Goal: Task Accomplishment & Management: Use online tool/utility

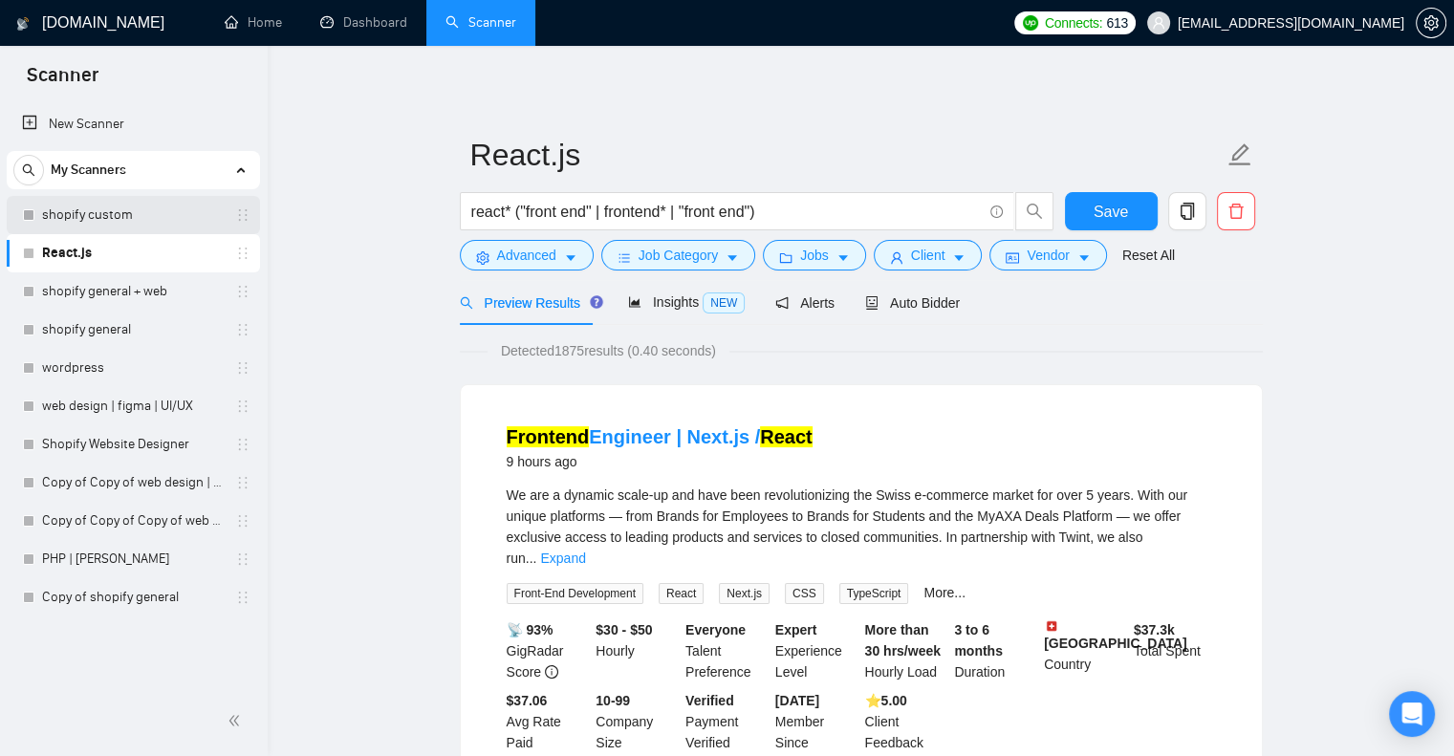
click at [127, 213] on link "shopify custom" at bounding box center [133, 215] width 182 height 38
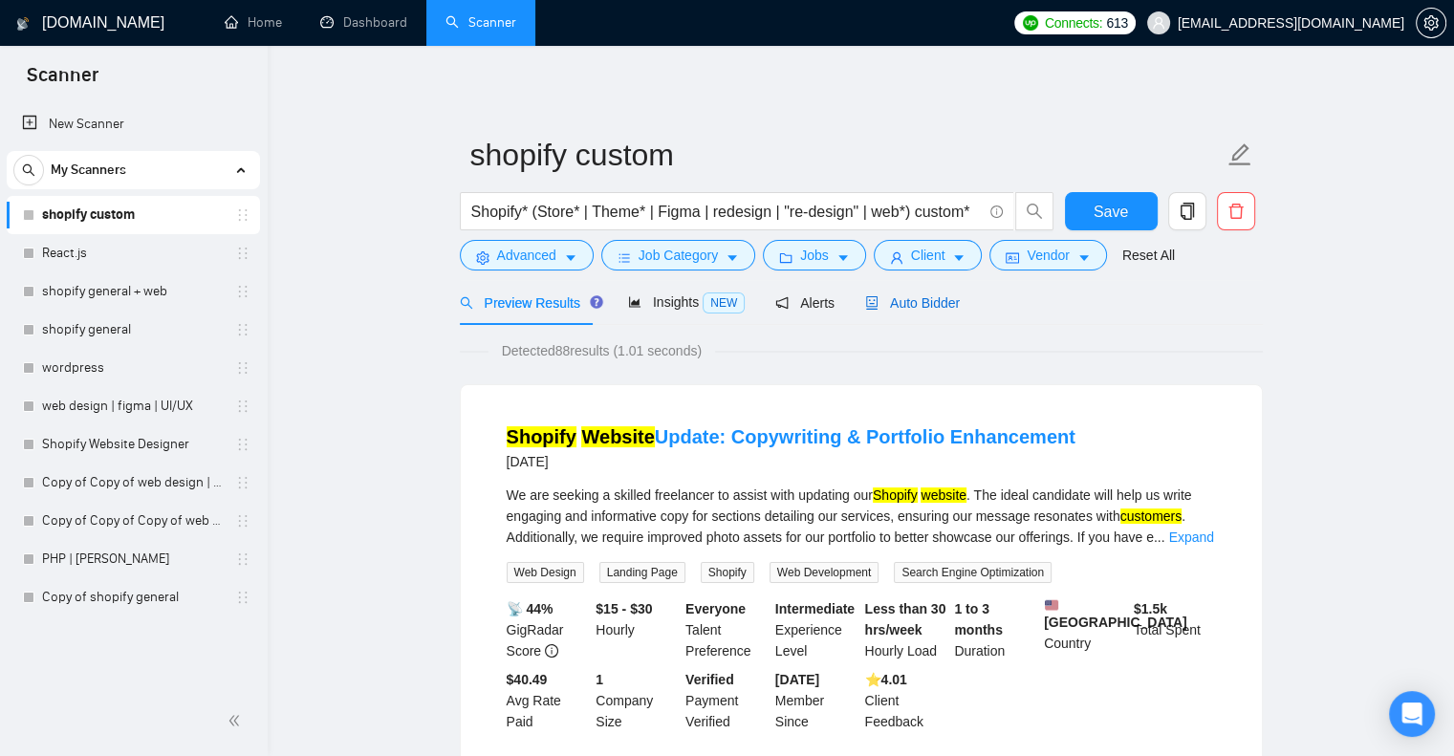
click at [925, 308] on span "Auto Bidder" at bounding box center [912, 302] width 95 height 15
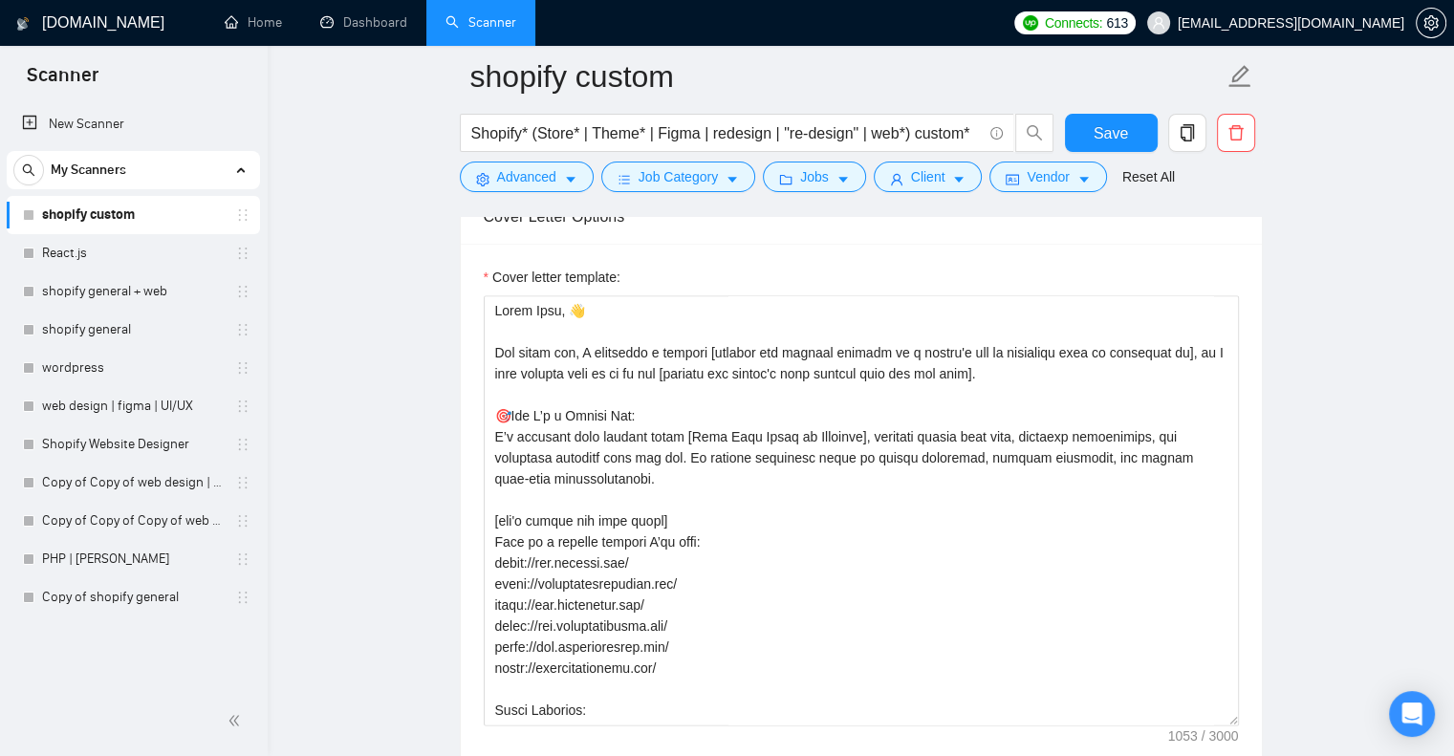
scroll to position [11, 0]
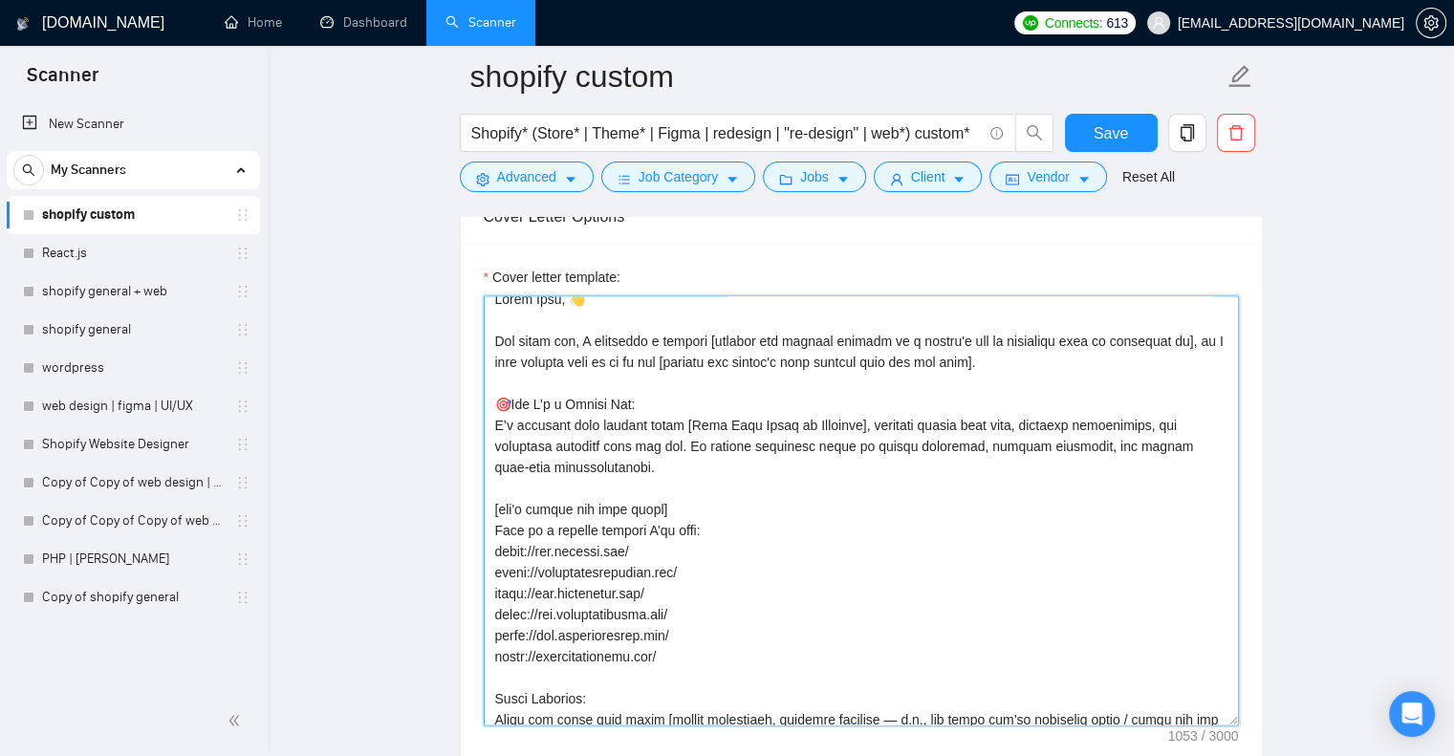
click at [835, 449] on textarea "Cover letter template:" at bounding box center [861, 510] width 755 height 430
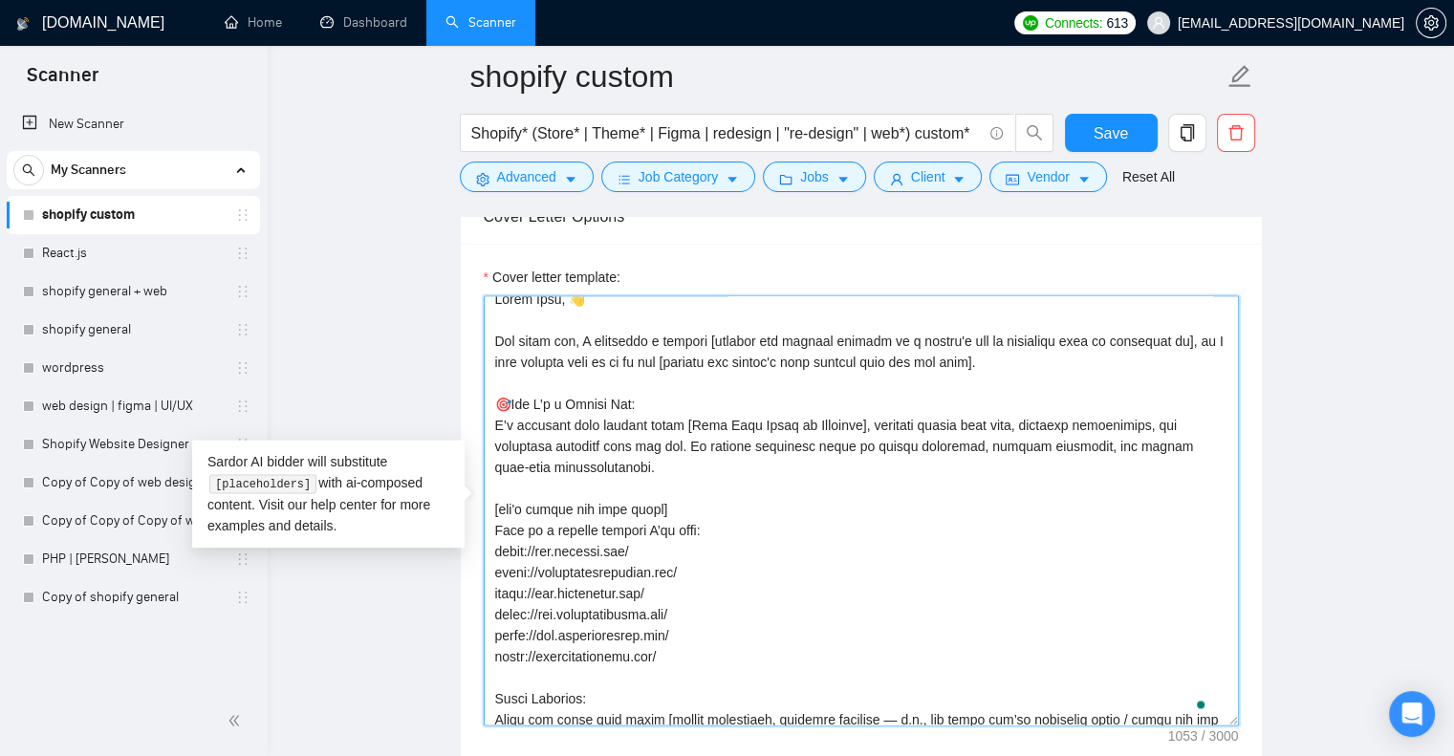
paste textarea "[Say "Hi" and add a name if there is such, if not - leave just "Hi"] I’ve done …"
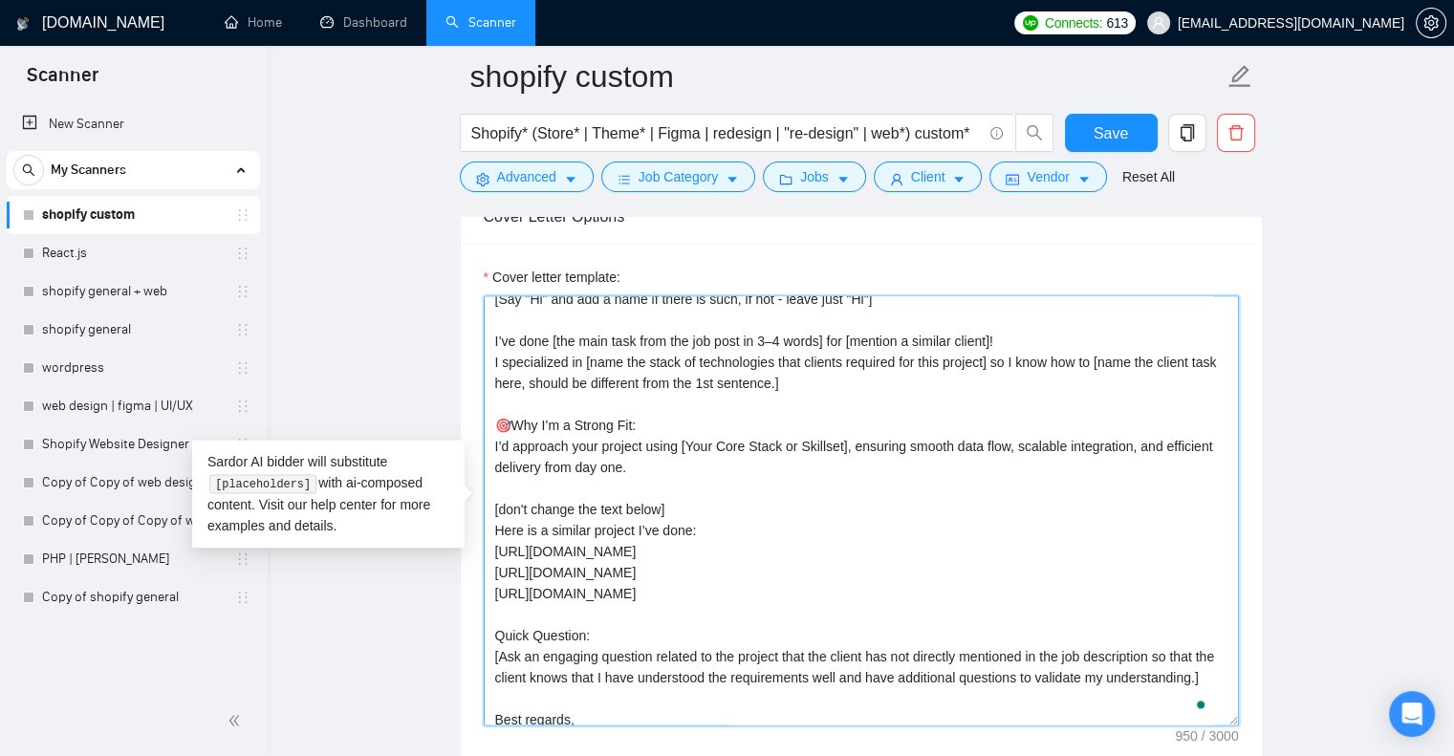
scroll to position [0, 0]
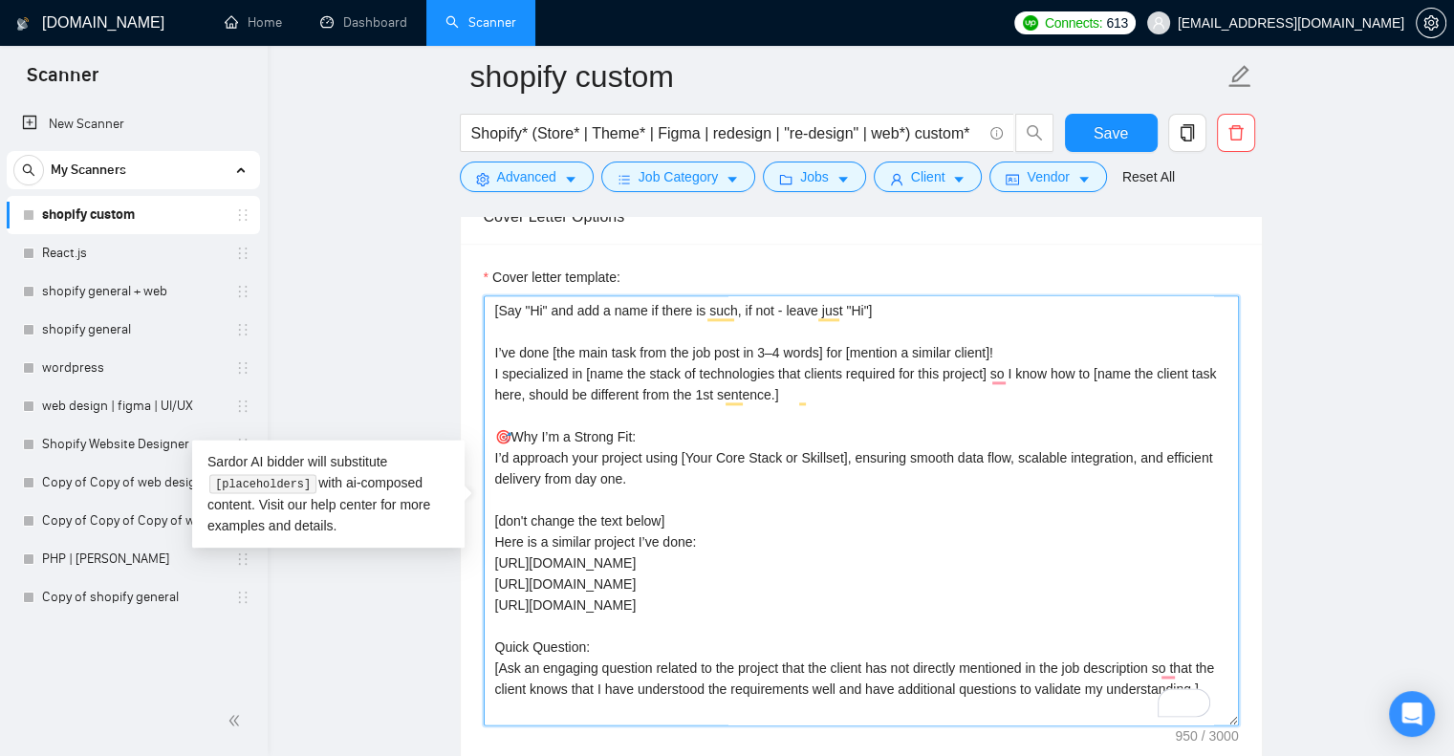
click at [715, 569] on textarea "[Say "Hi" and add a name if there is such, if not - leave just "Hi"] I’ve done …" at bounding box center [861, 510] width 755 height 430
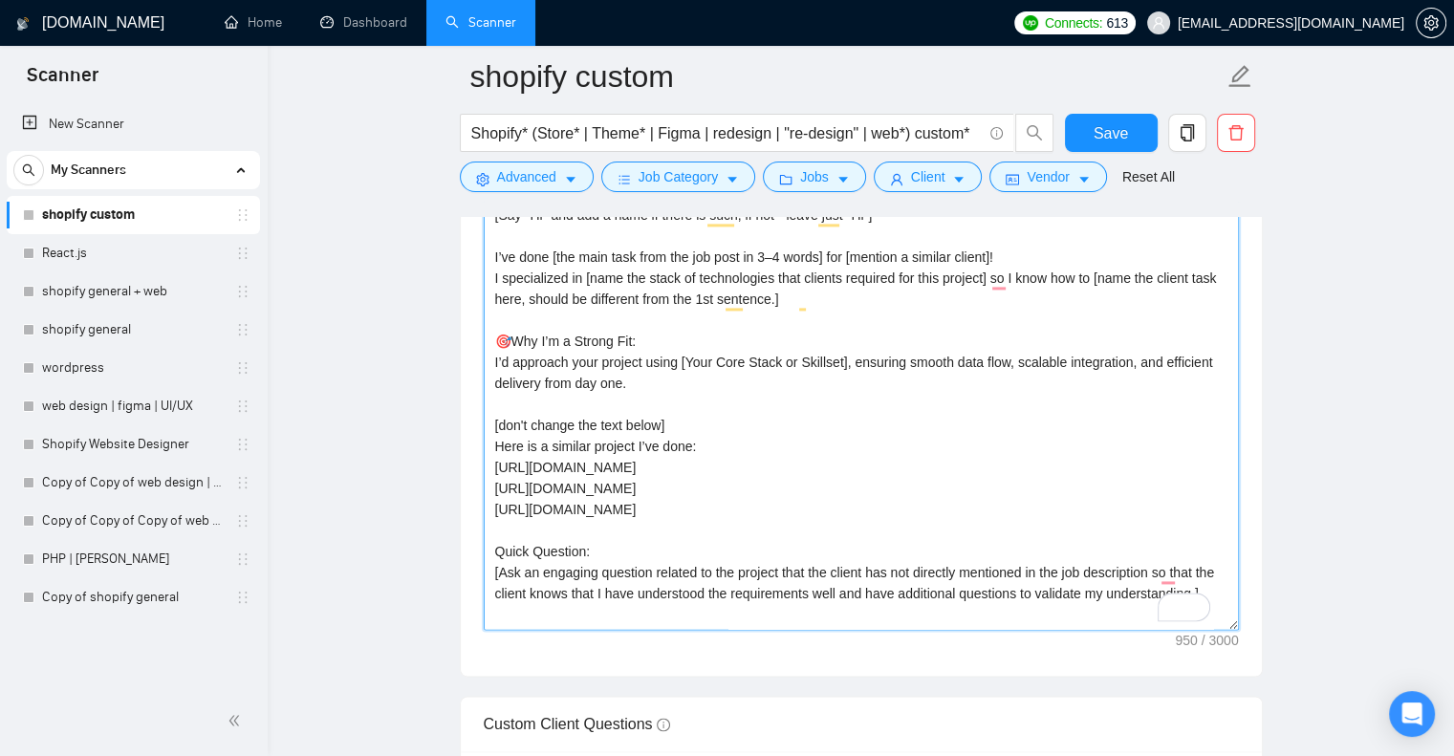
scroll to position [84, 0]
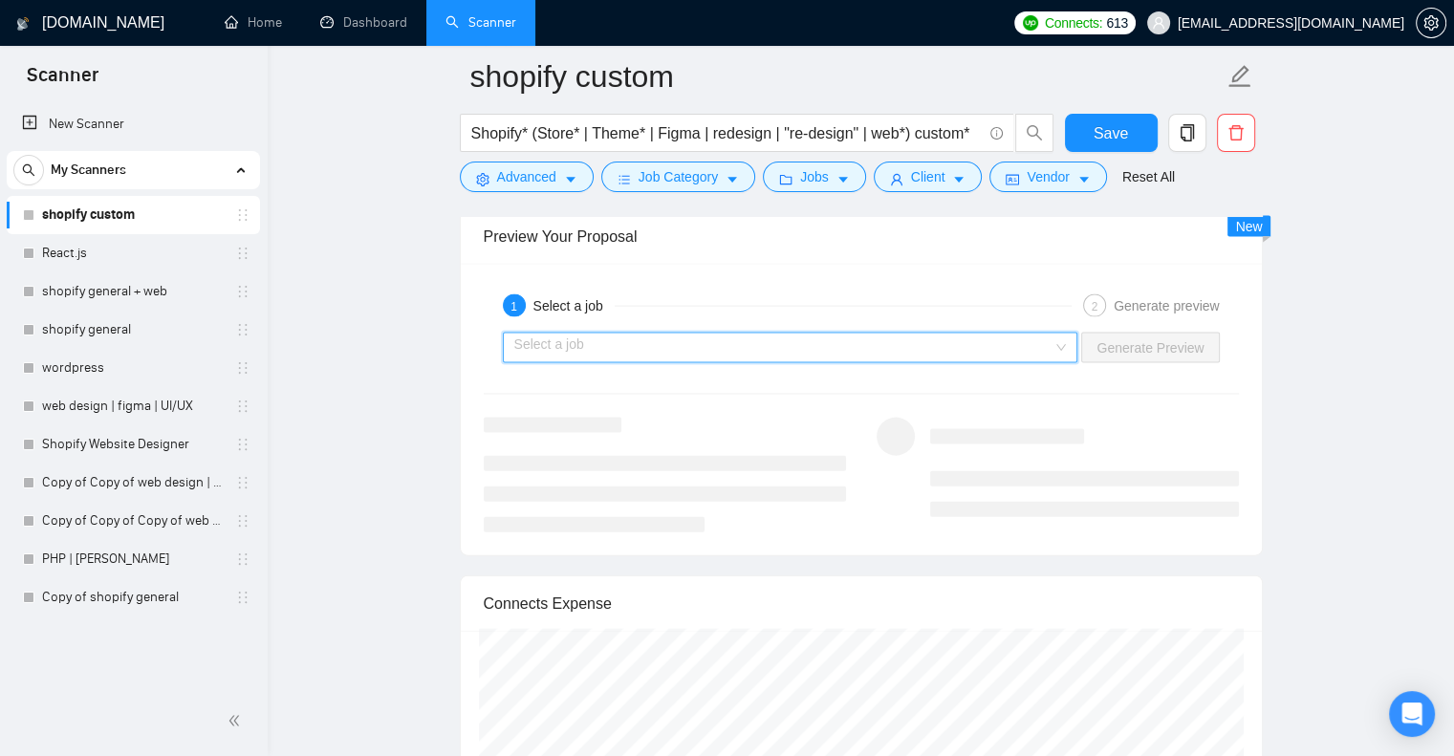
click at [1029, 340] on input "search" at bounding box center [783, 348] width 539 height 29
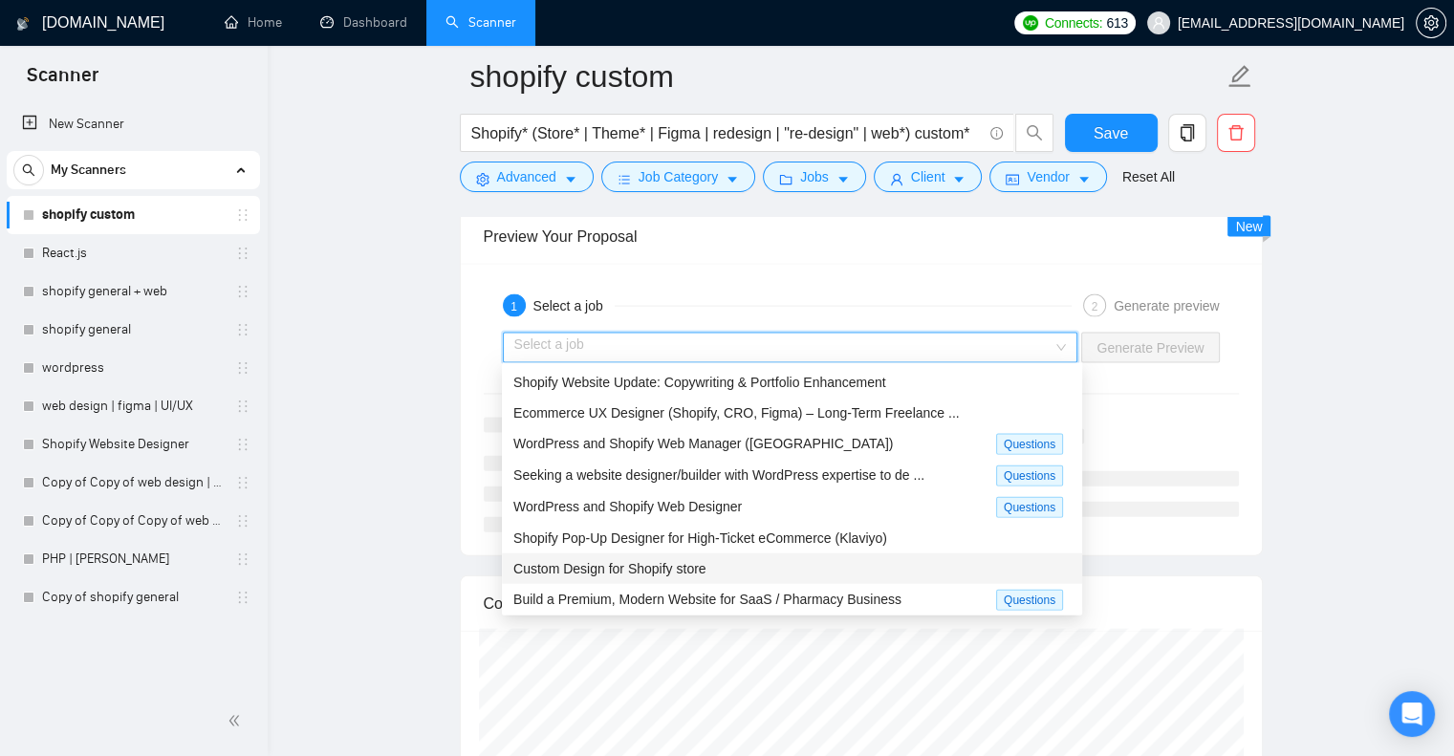
click at [841, 564] on div "Custom Design for Shopify store" at bounding box center [791, 568] width 557 height 21
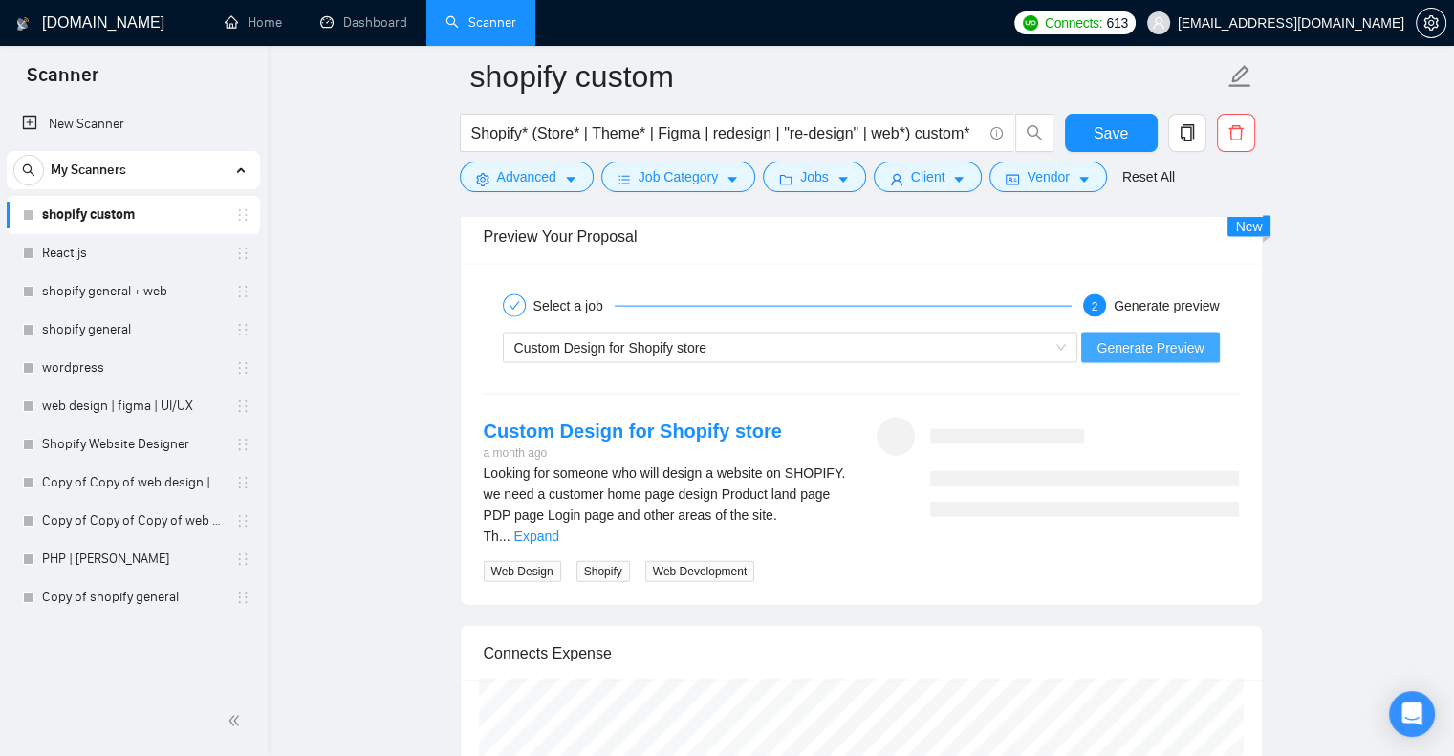
click at [1142, 348] on span "Generate Preview" at bounding box center [1149, 347] width 107 height 21
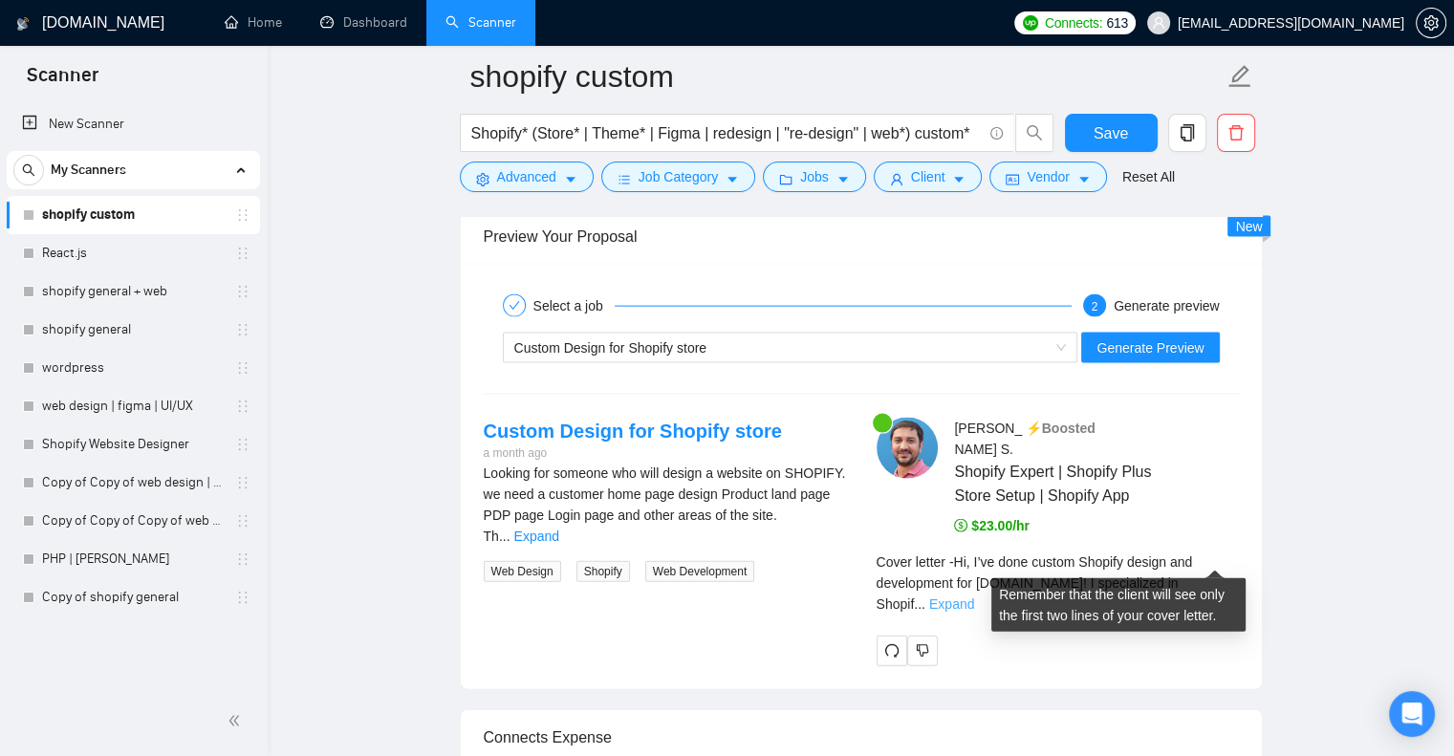
click at [974, 597] on link "Expand" at bounding box center [951, 604] width 45 height 15
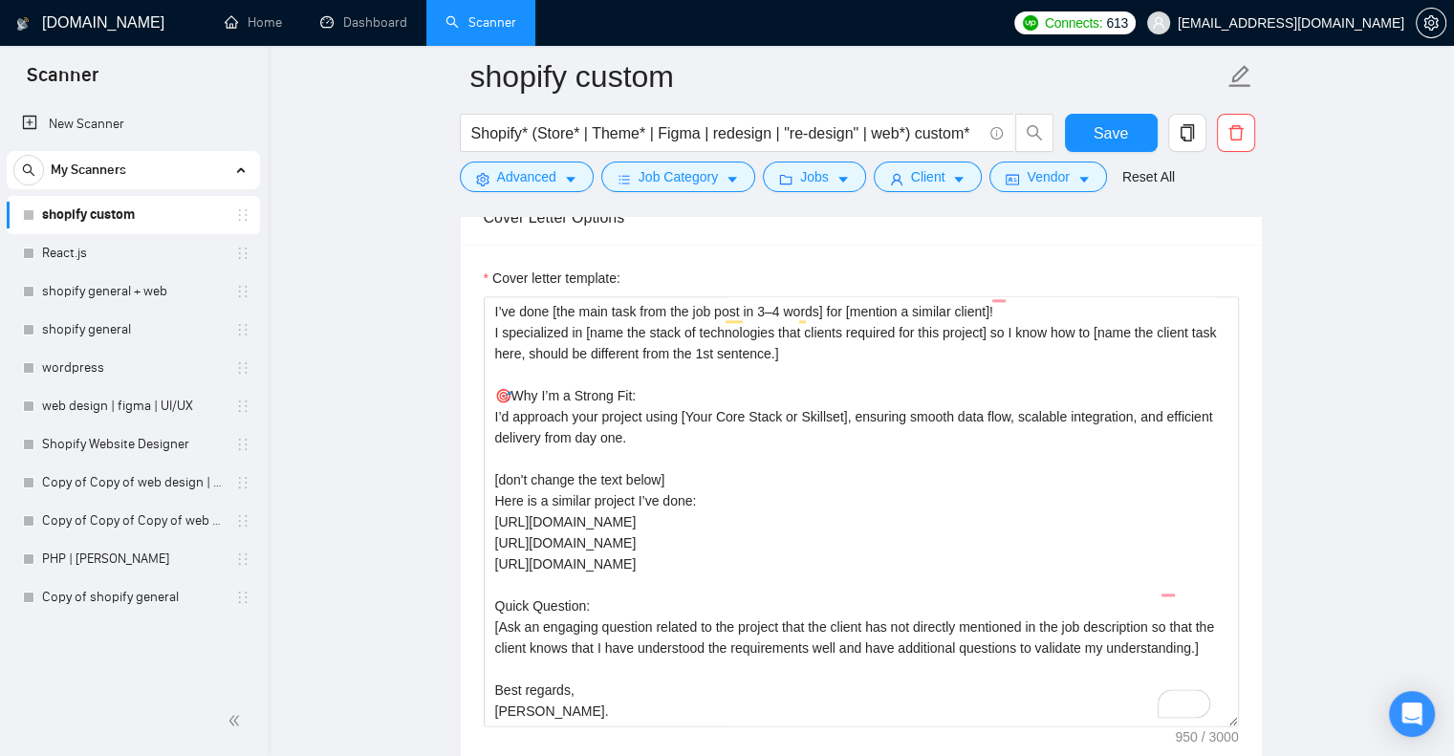
scroll to position [2450, 0]
click at [723, 478] on textarea "[Say "Hi" and add a name if there is such, if not - leave just "Hi"] I’ve done …" at bounding box center [861, 510] width 755 height 430
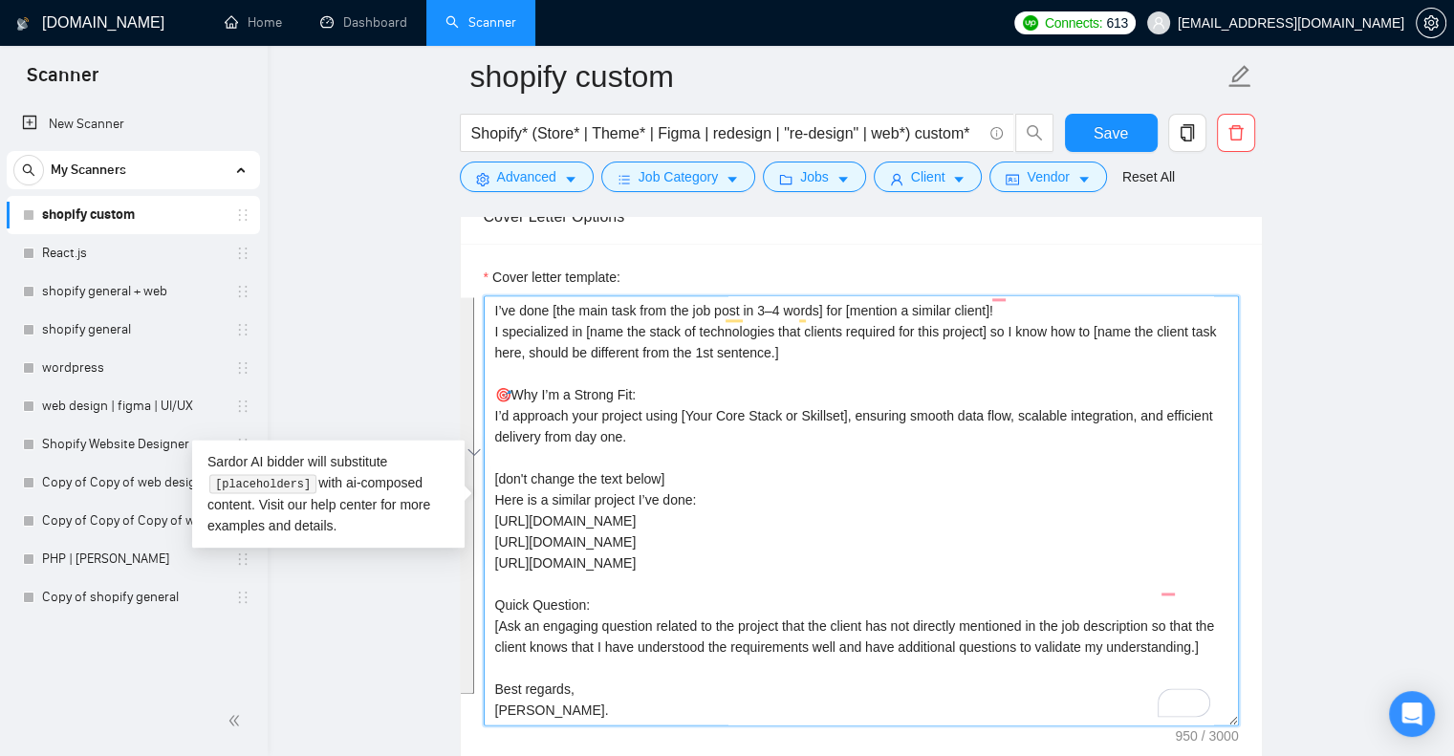
paste textarea "My last project was relevant to [mention the client’s main task, keeping it gen…"
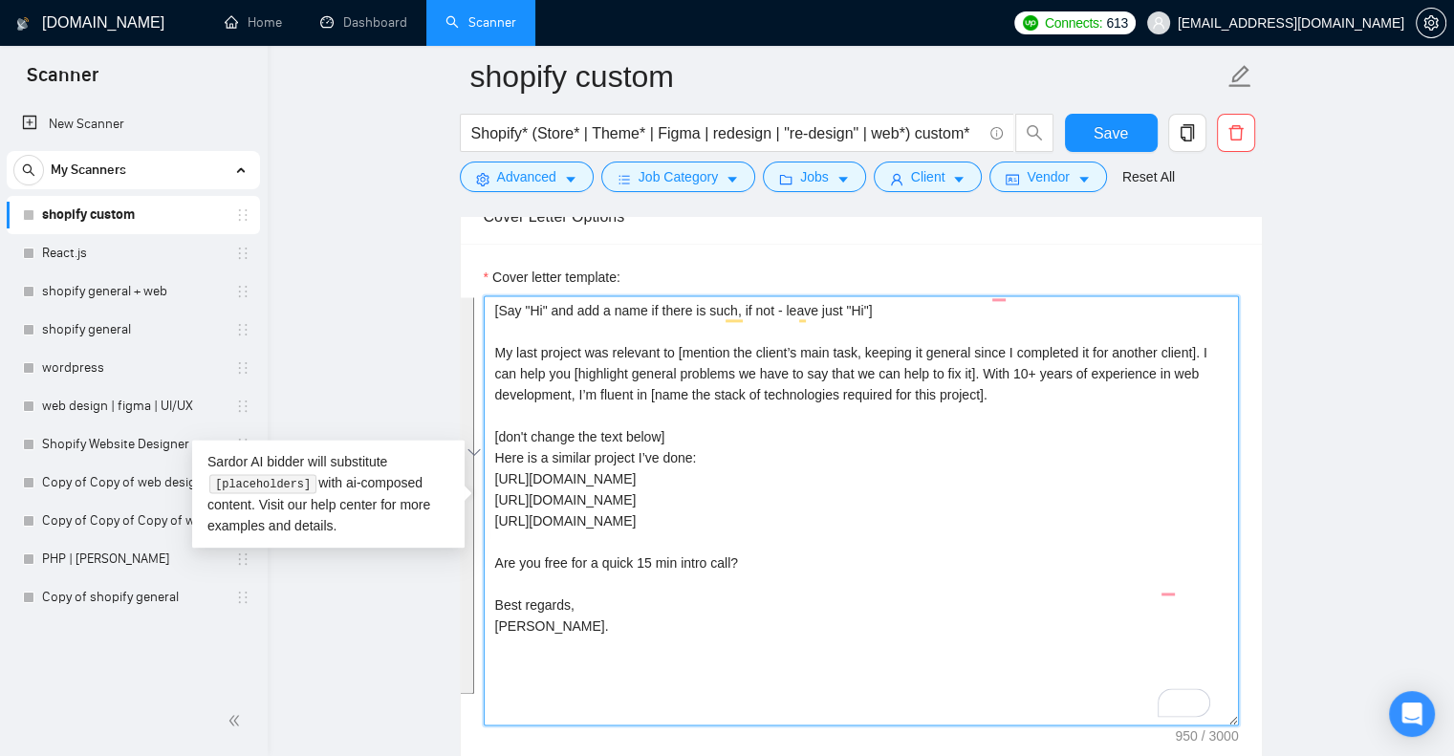
scroll to position [0, 0]
click at [723, 478] on textarea "[Say "Hi" and add a name if there is such, if not - leave just "Hi"] My last pr…" at bounding box center [861, 510] width 755 height 430
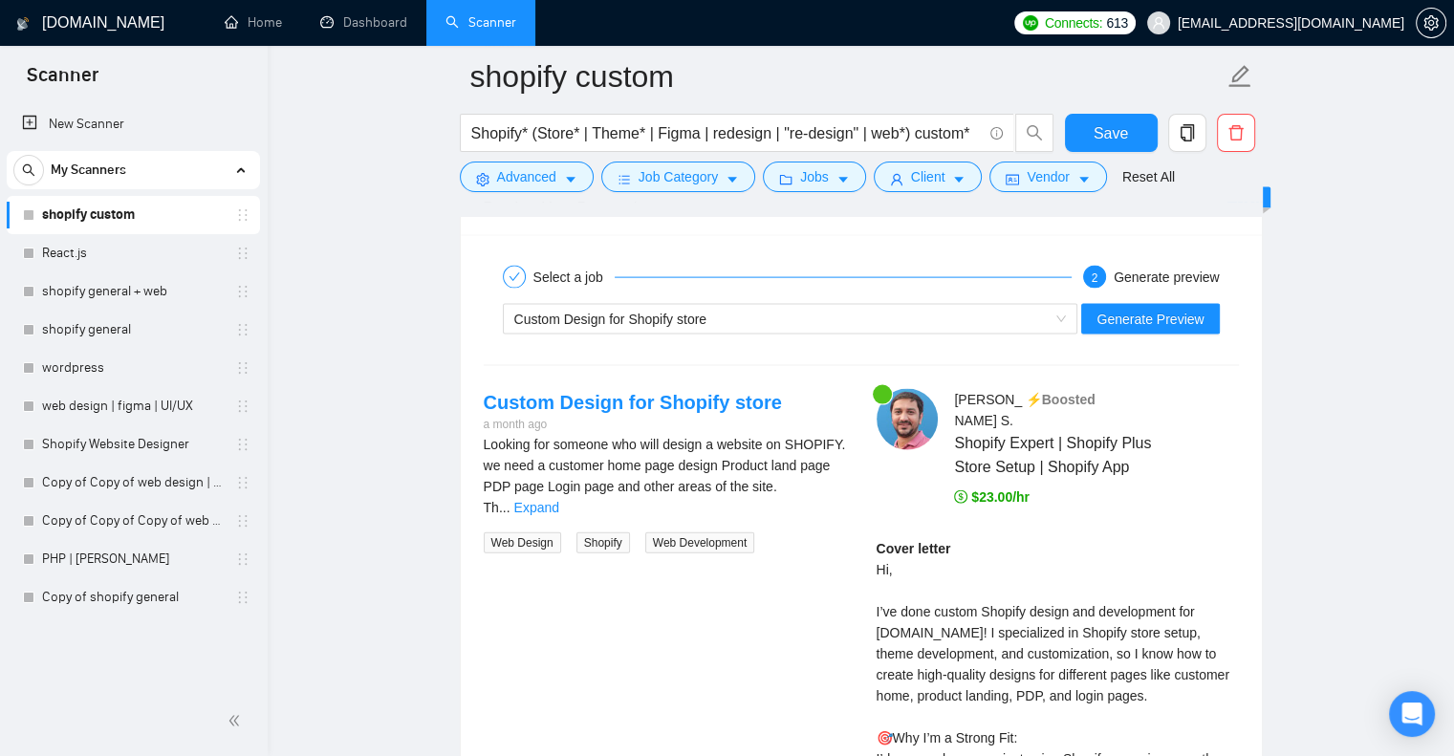
scroll to position [4119, 0]
click at [1132, 312] on span "Generate Preview" at bounding box center [1149, 318] width 107 height 21
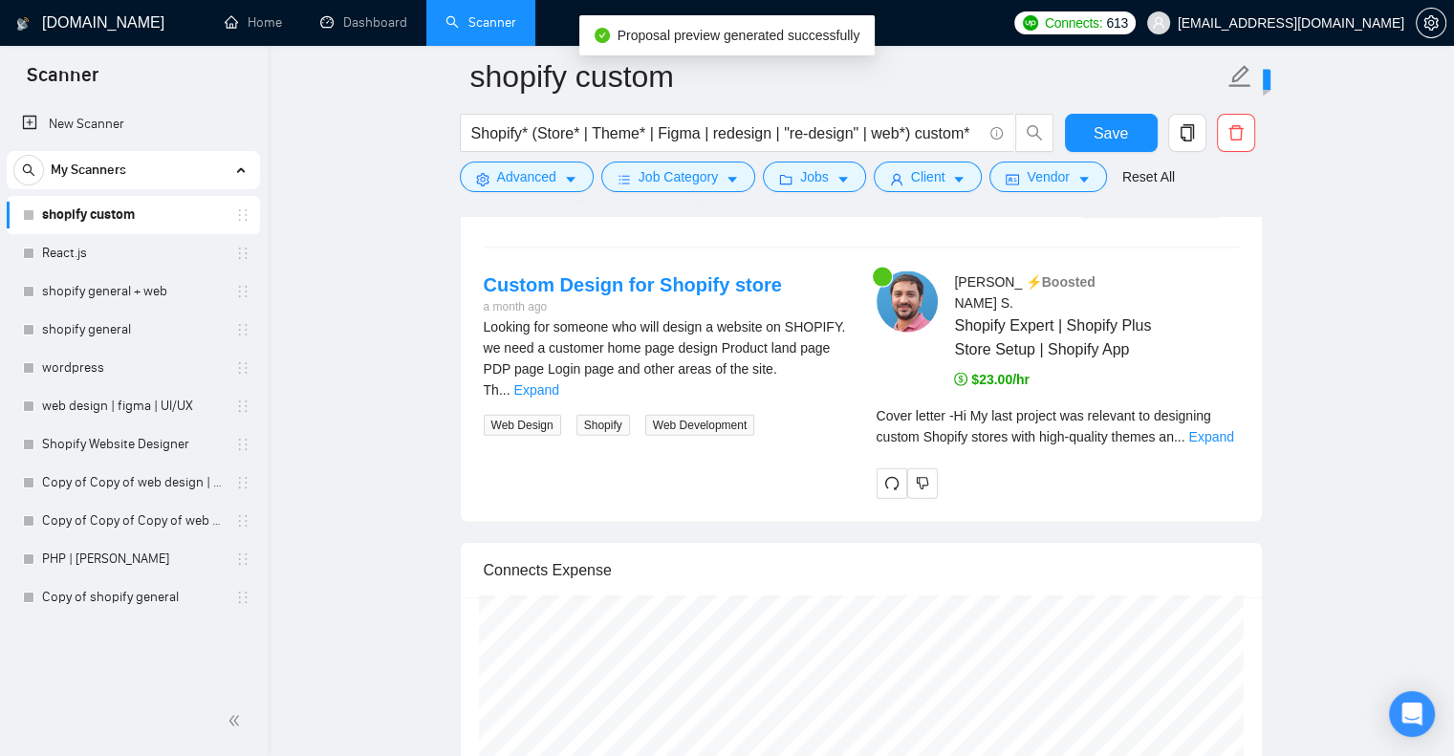
scroll to position [4235, 0]
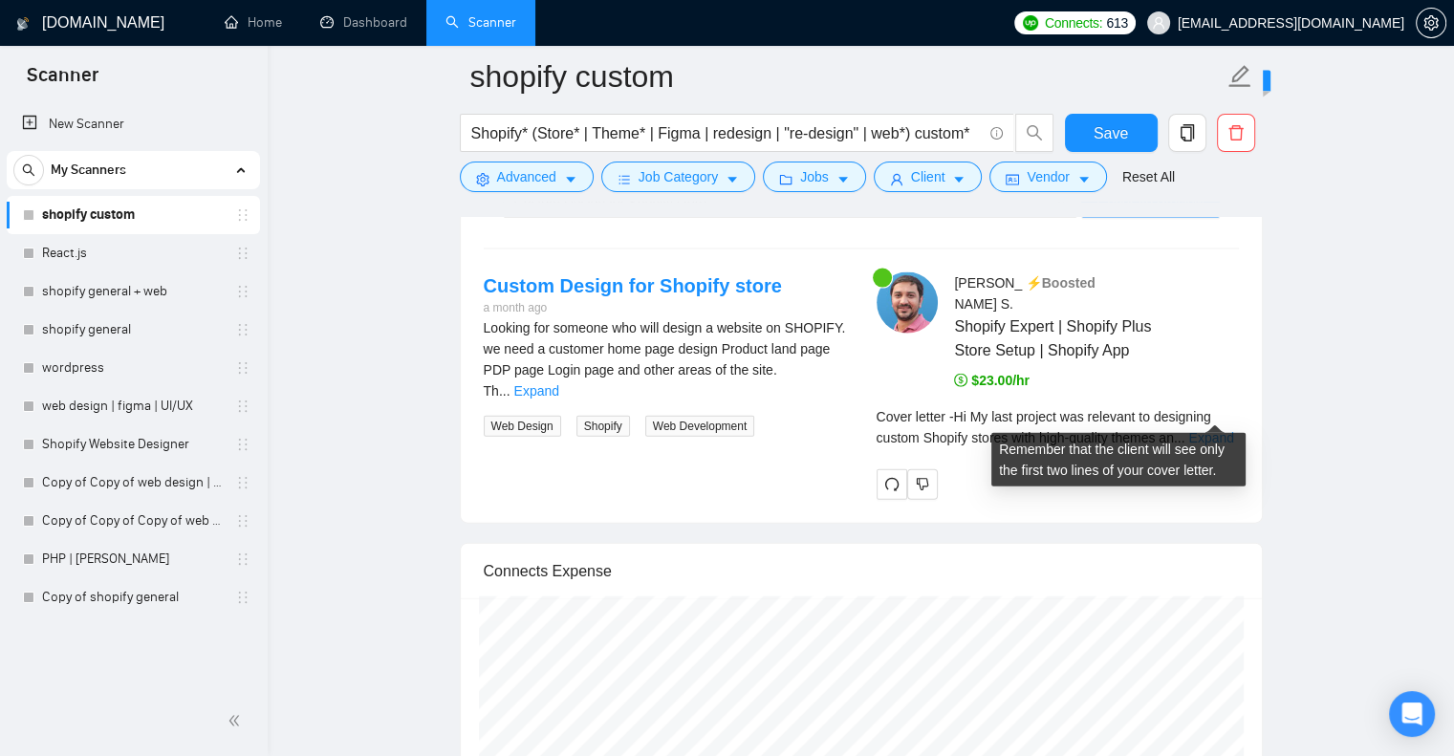
click at [1200, 430] on link "Expand" at bounding box center [1210, 437] width 45 height 15
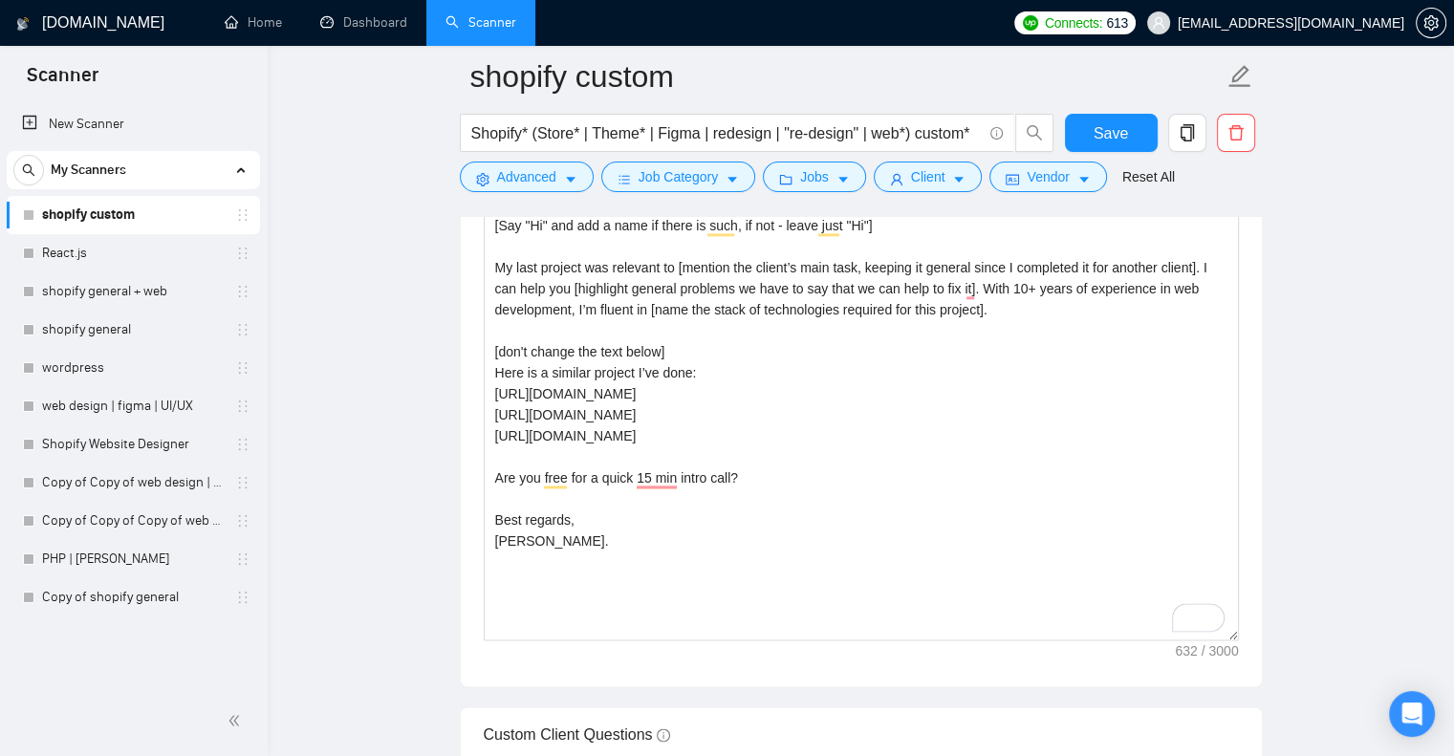
scroll to position [2534, 0]
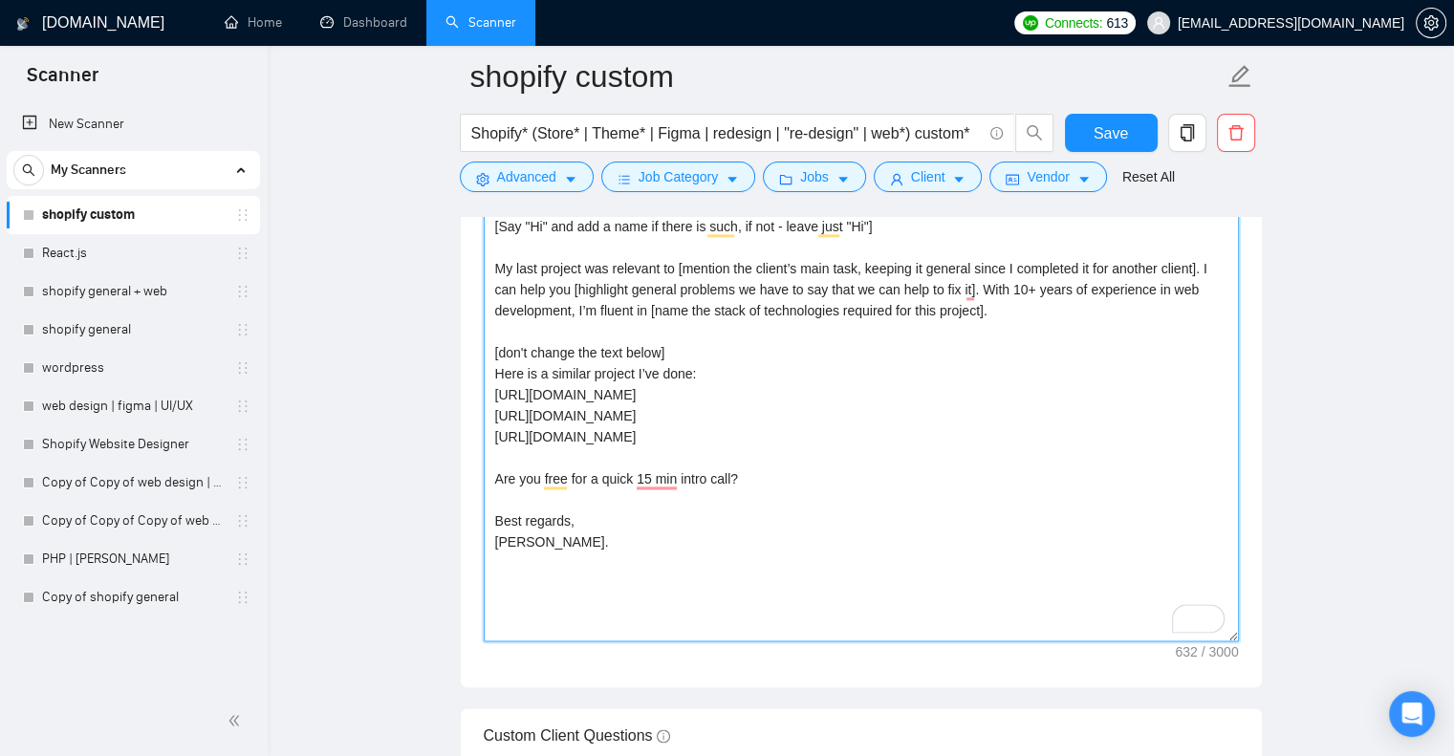
click at [707, 373] on textarea "[Say "Hi" and add a name if there is such, if not - leave just "Hi"] My last pr…" at bounding box center [861, 426] width 755 height 430
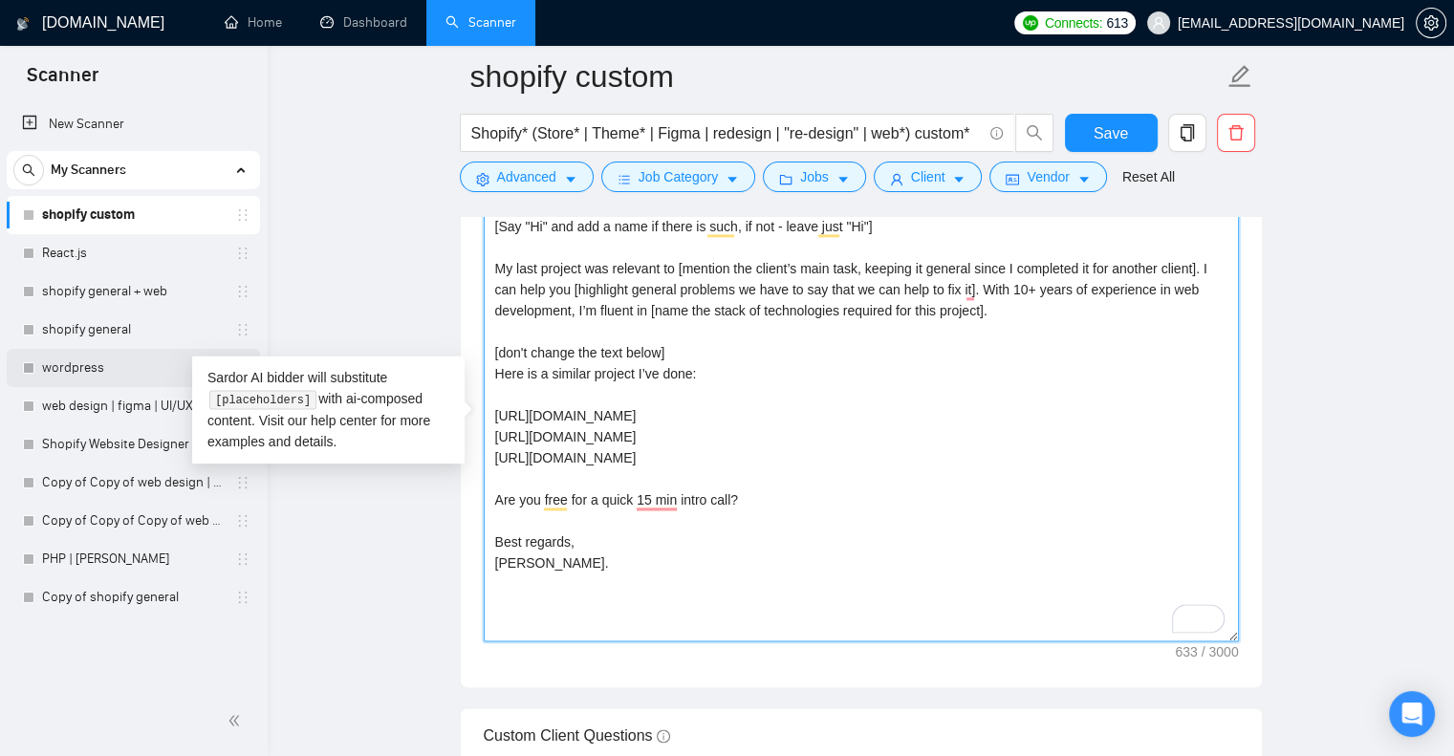
paste textarea "[URL][PERSON_NAME][DOMAIN_NAME]"
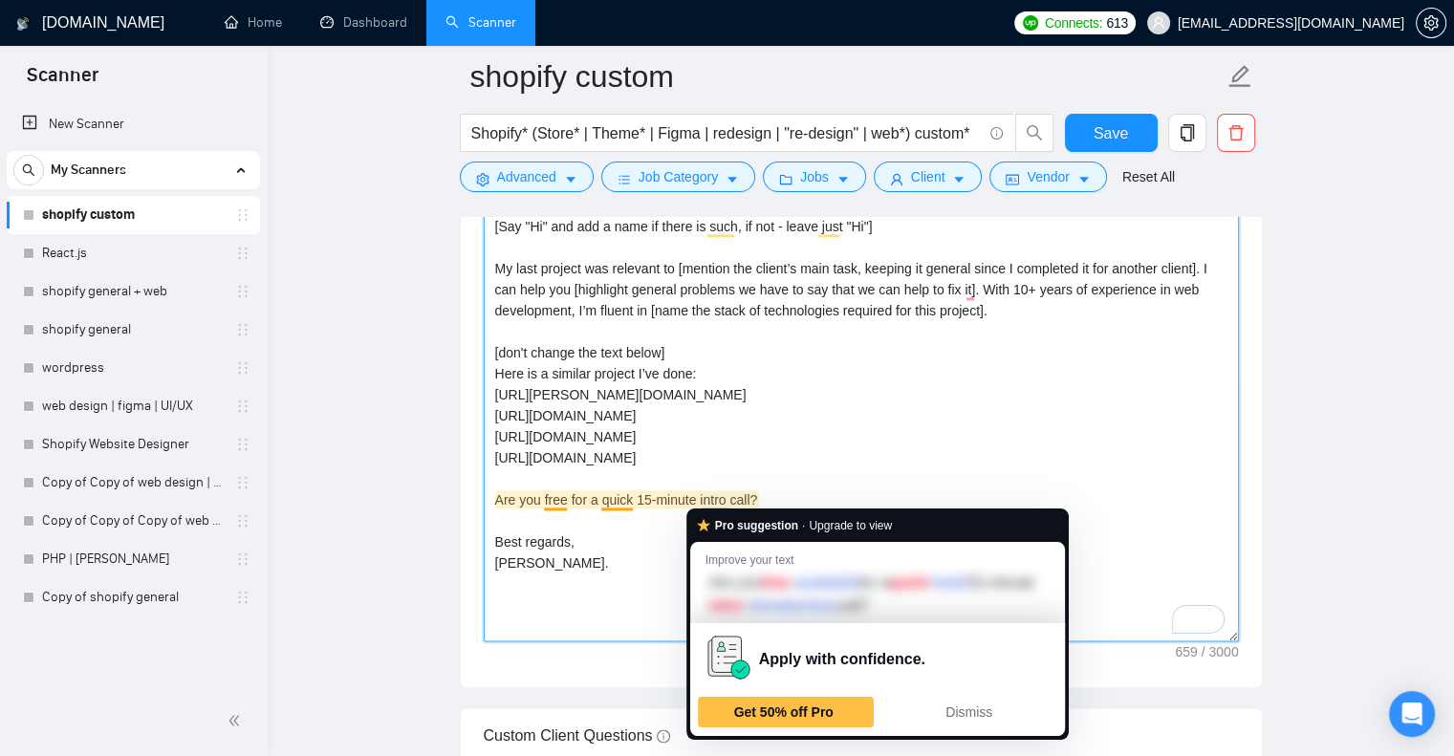
click at [789, 412] on textarea "[Say "Hi" and add a name if there is such, if not - leave just "Hi"] My last pr…" at bounding box center [861, 426] width 755 height 430
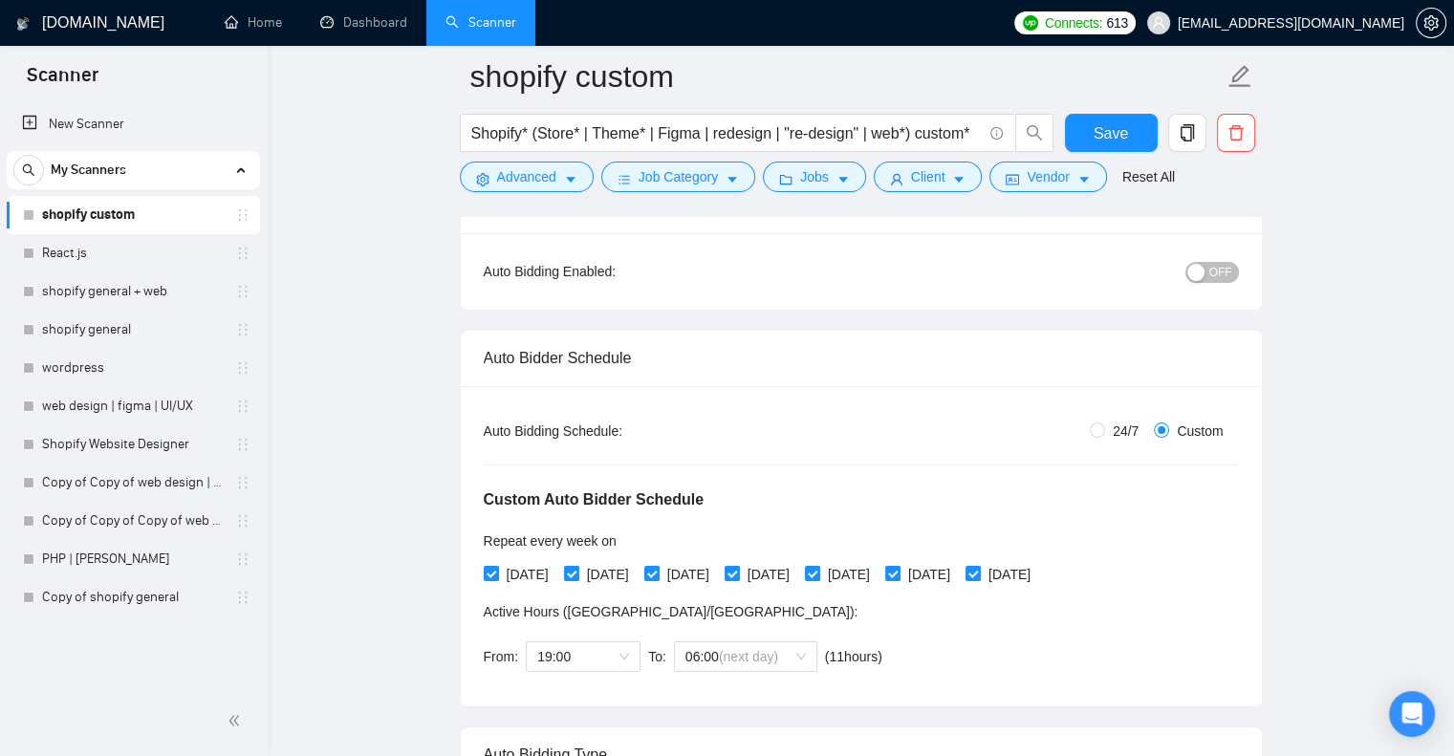
scroll to position [0, 0]
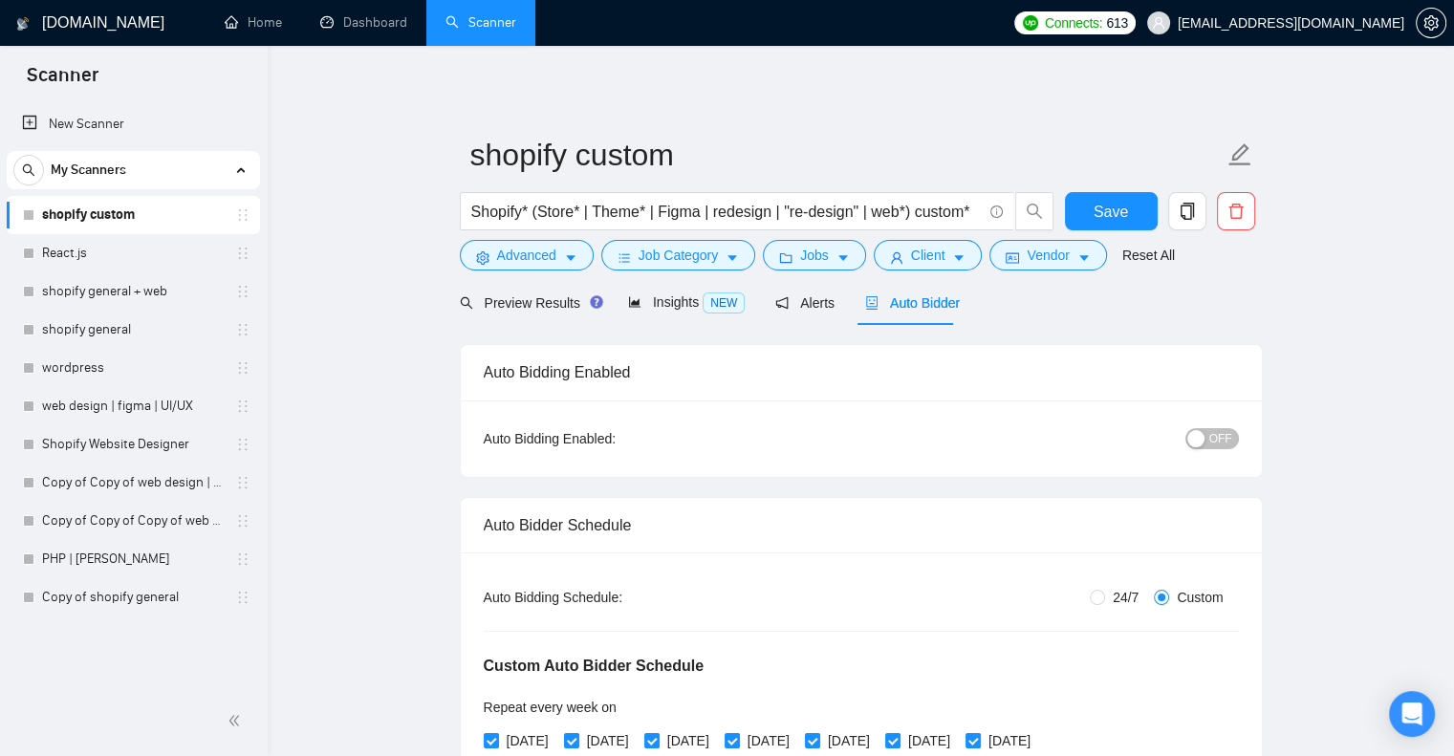
type textarea "[Say "Hi" and add a name if there is such, if not - leave just "Hi"] My last pr…"
click at [1224, 437] on span "OFF" at bounding box center [1220, 438] width 23 height 21
click at [1099, 596] on input "24/7" at bounding box center [1097, 597] width 15 height 15
radio input "true"
radio input "false"
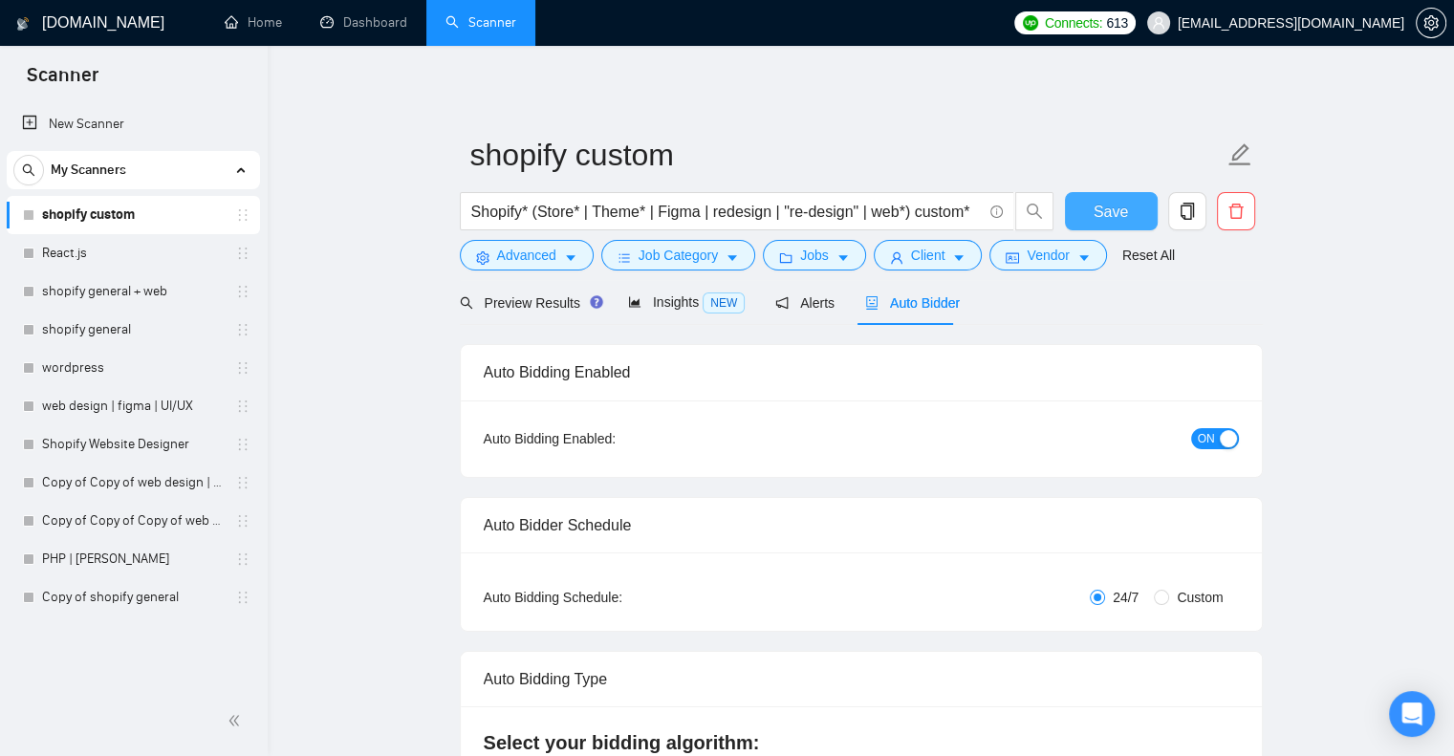
click at [1097, 202] on span "Save" at bounding box center [1111, 212] width 34 height 24
click at [675, 292] on div "Insights NEW" at bounding box center [686, 303] width 117 height 22
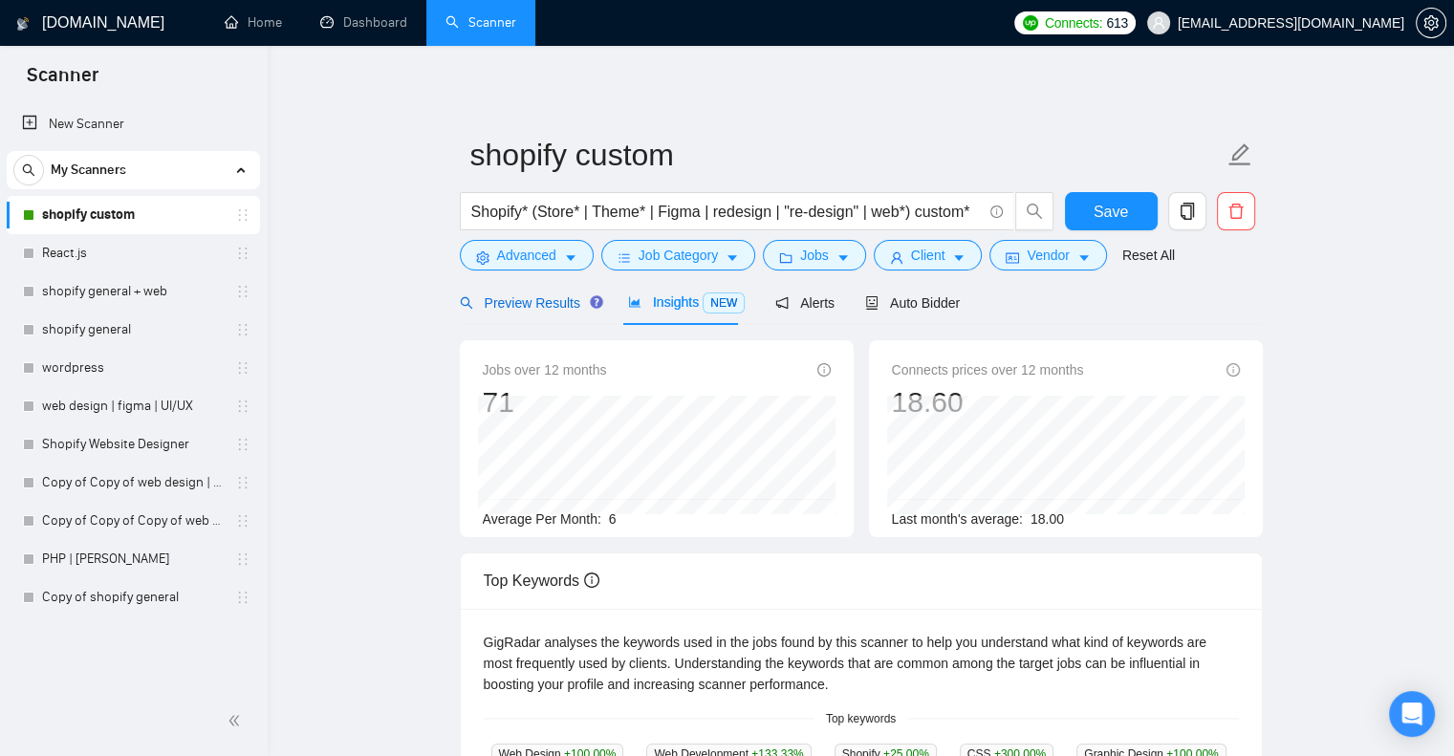
click at [554, 304] on span "Preview Results" at bounding box center [529, 302] width 138 height 15
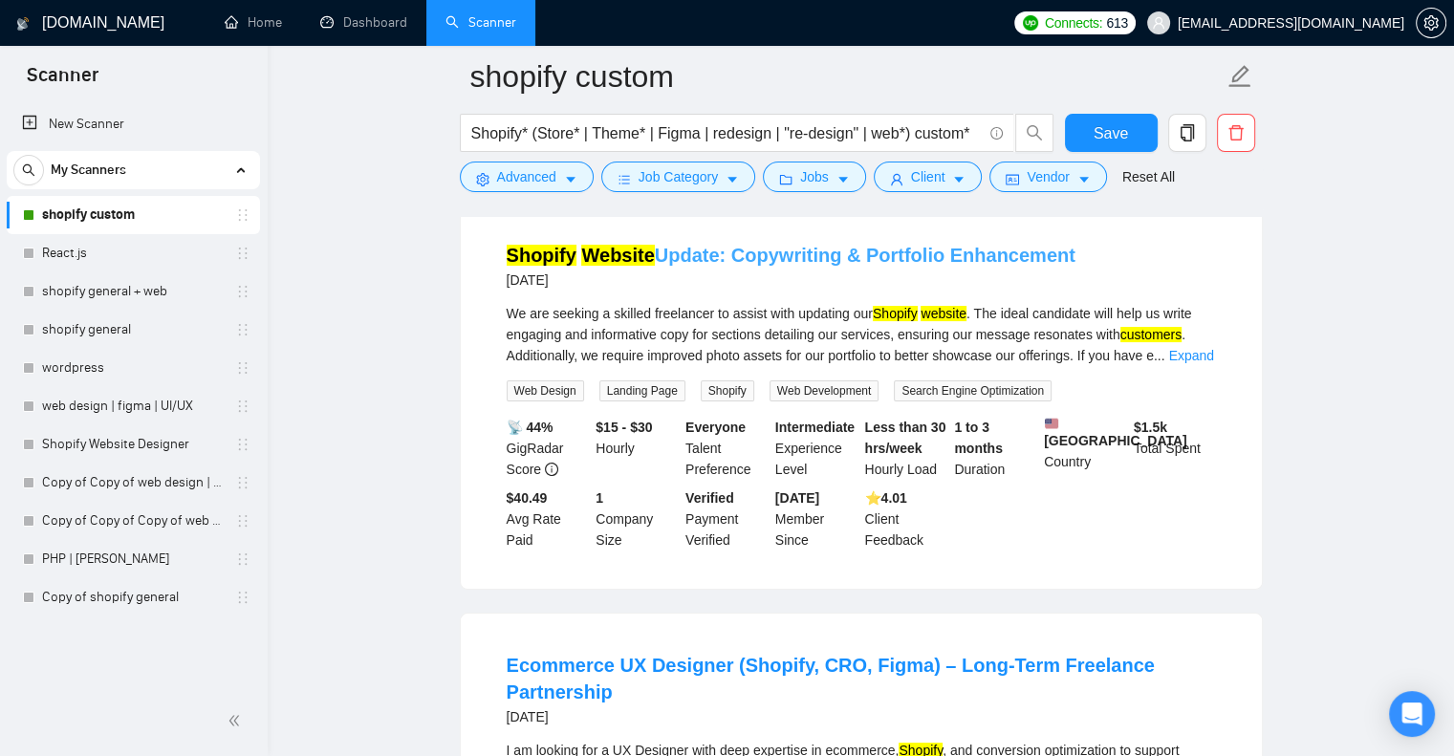
scroll to position [198, 0]
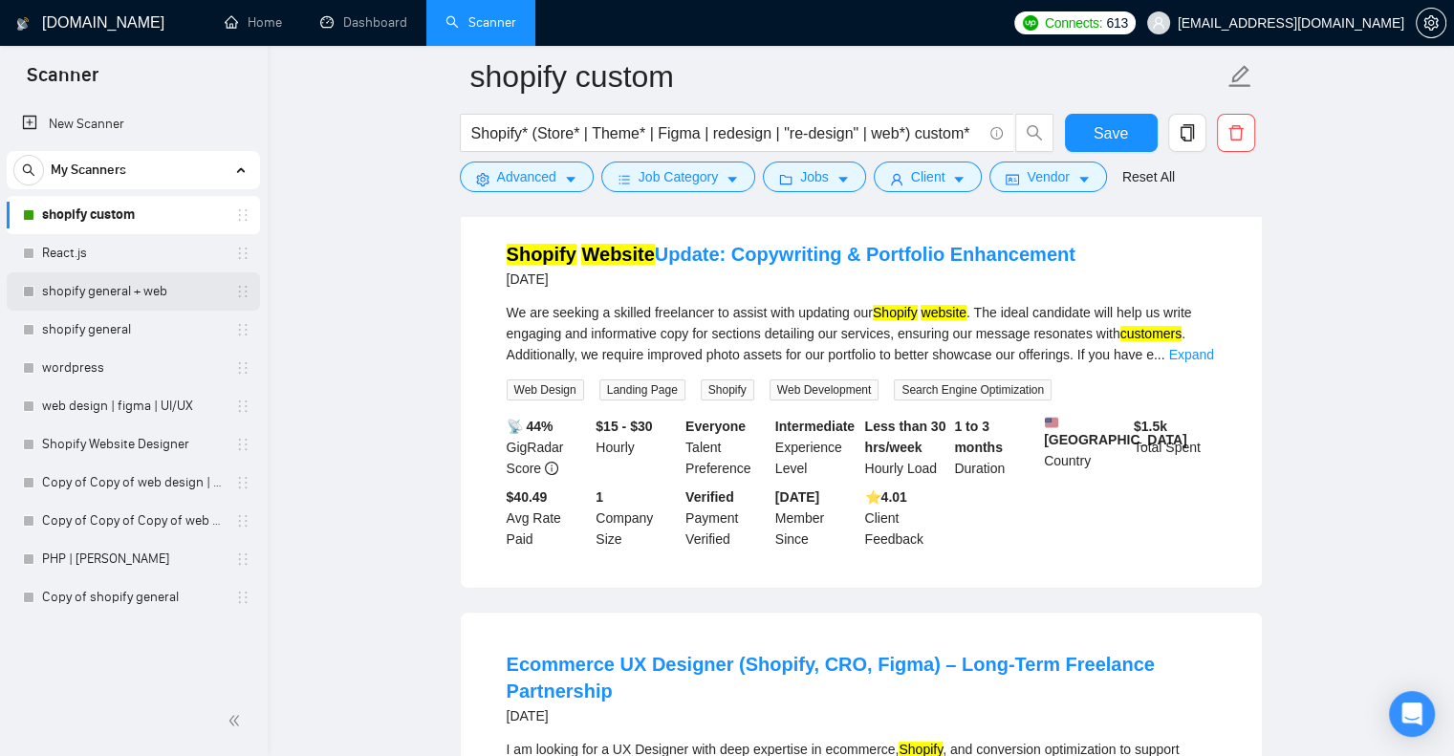
click at [163, 301] on link "shopify general + web" at bounding box center [133, 291] width 182 height 38
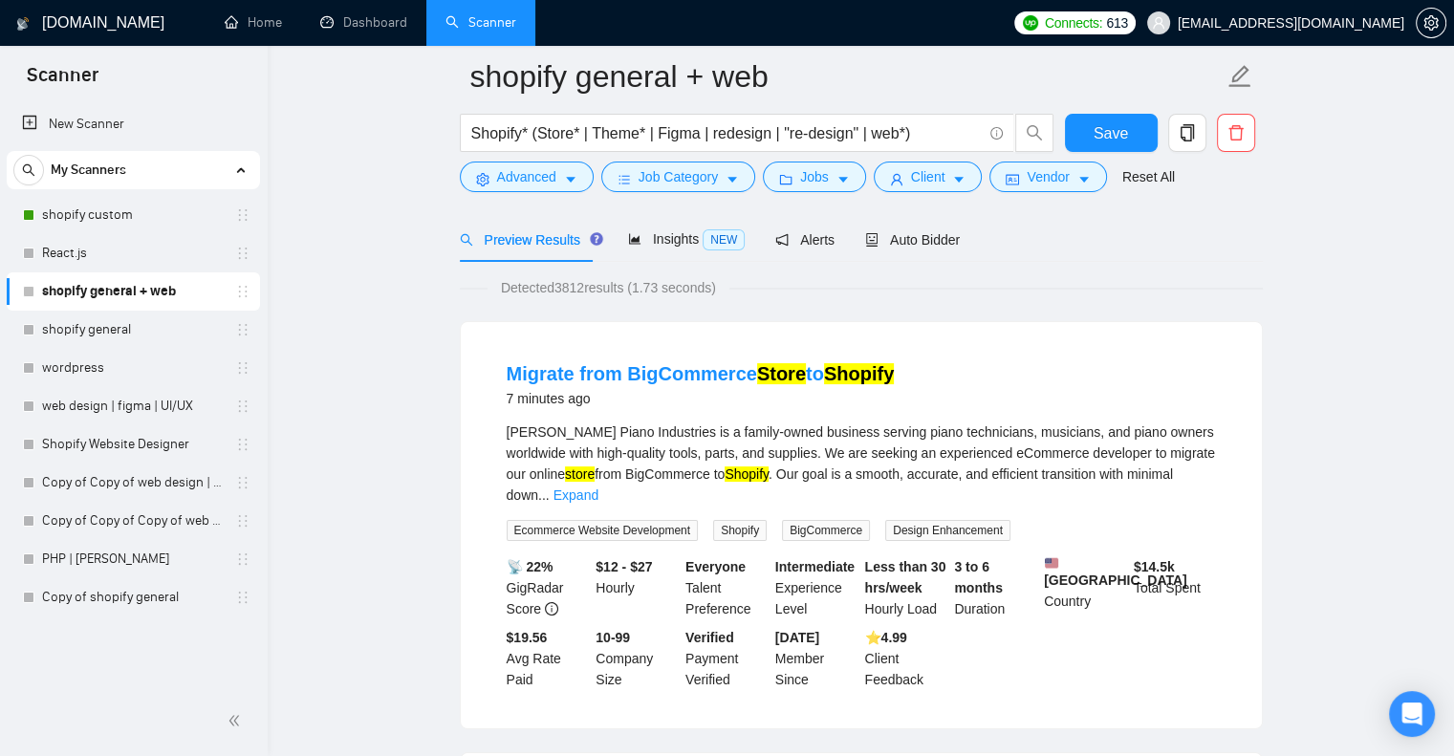
scroll to position [53, 0]
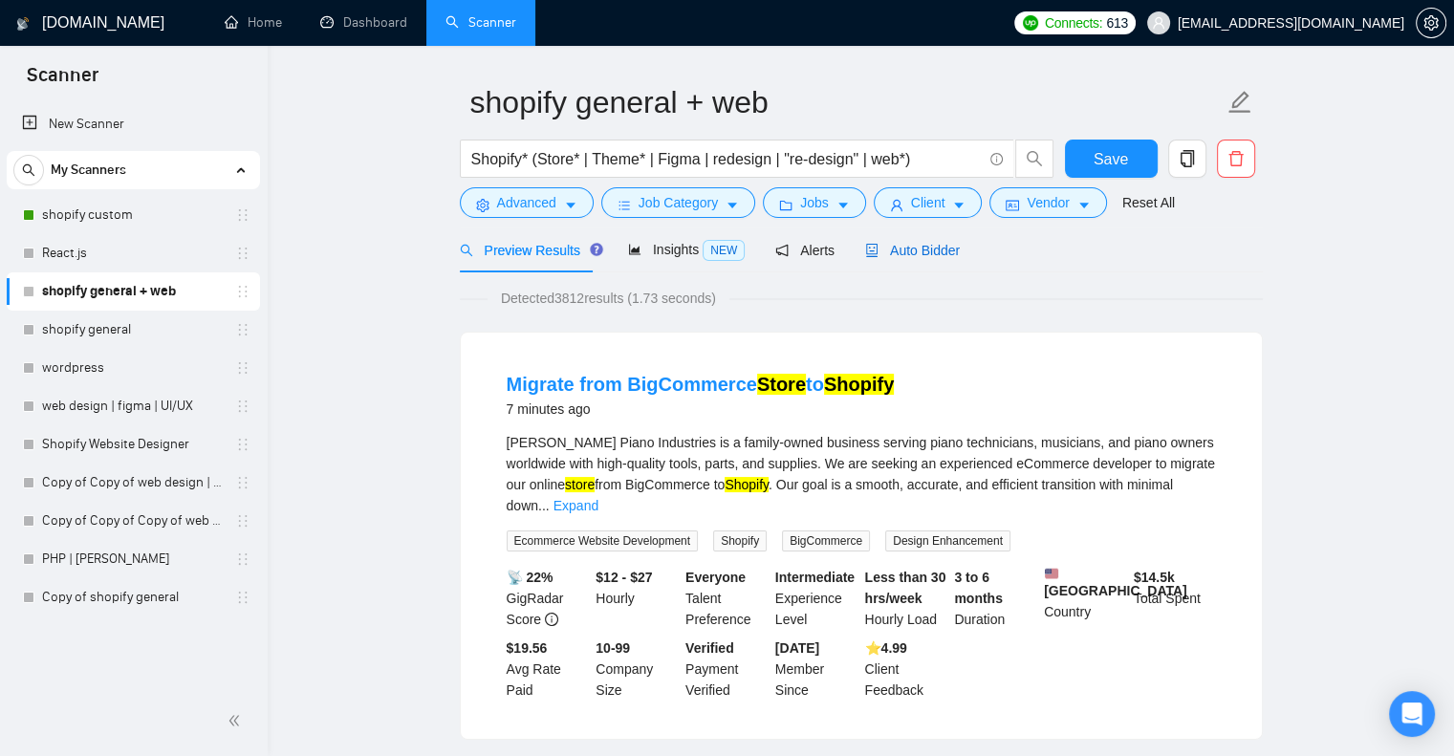
click at [931, 255] on span "Auto Bidder" at bounding box center [912, 250] width 95 height 15
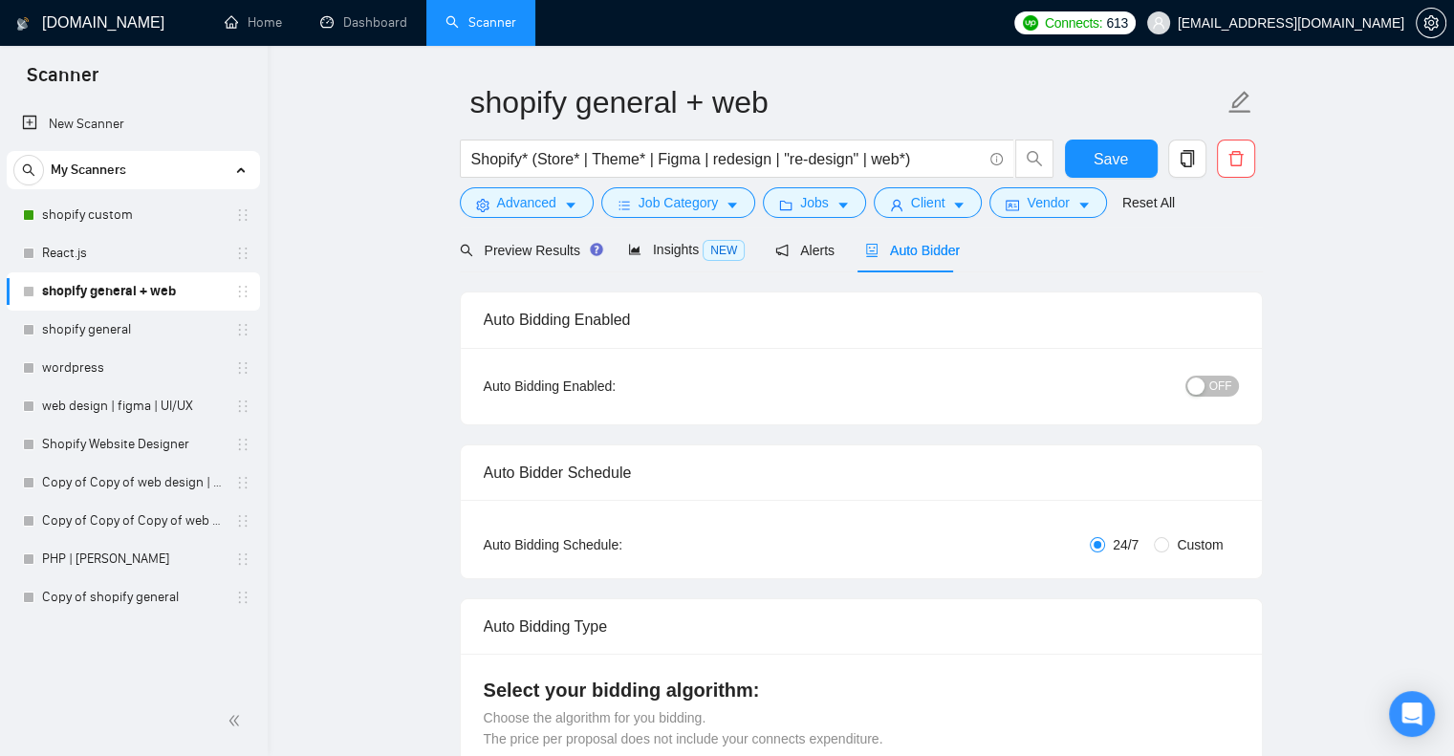
radio input "false"
radio input "true"
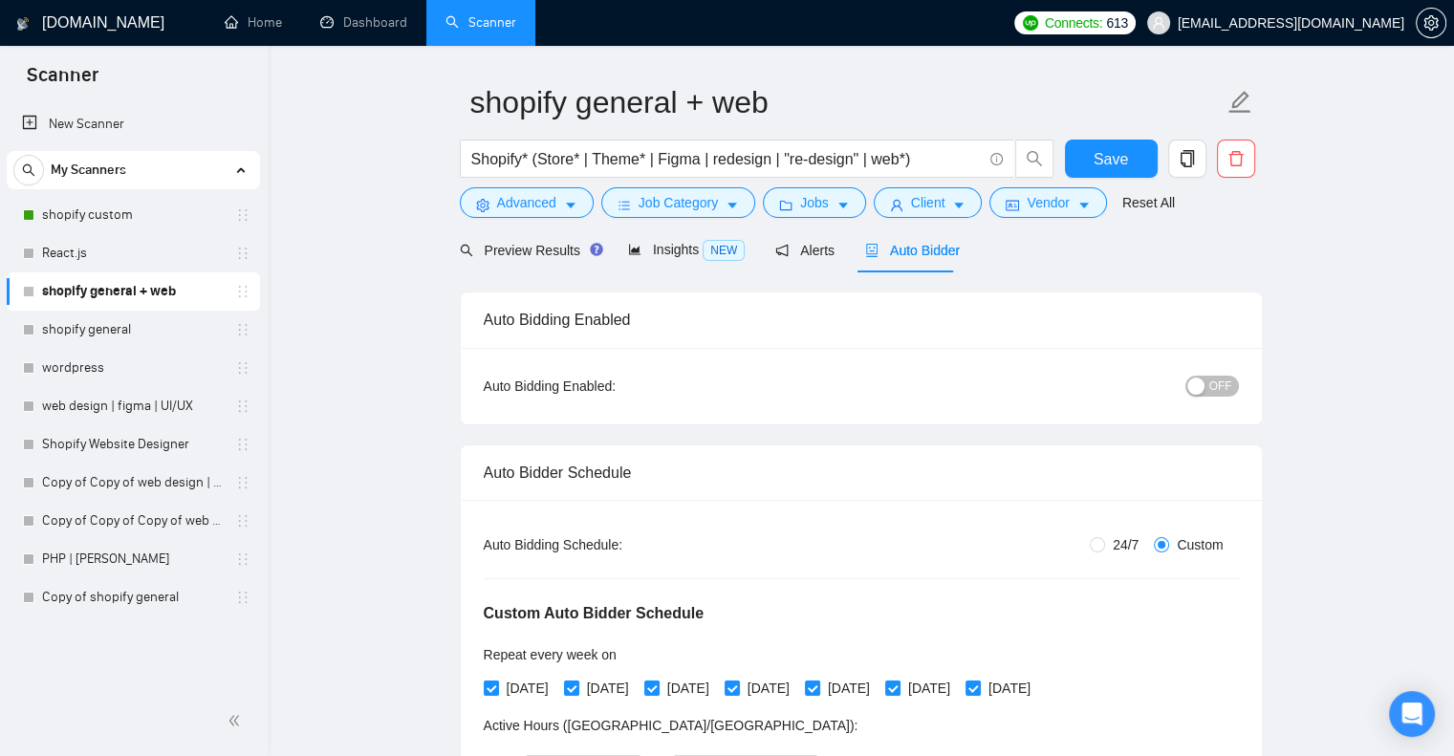
click at [1241, 380] on div "Auto Bidding Enabled: OFF" at bounding box center [861, 386] width 801 height 76
click at [1230, 384] on span "OFF" at bounding box center [1220, 386] width 23 height 21
click at [1105, 543] on span "24/7" at bounding box center [1125, 544] width 41 height 21
click at [1105, 543] on input "24/7" at bounding box center [1097, 544] width 15 height 15
radio input "true"
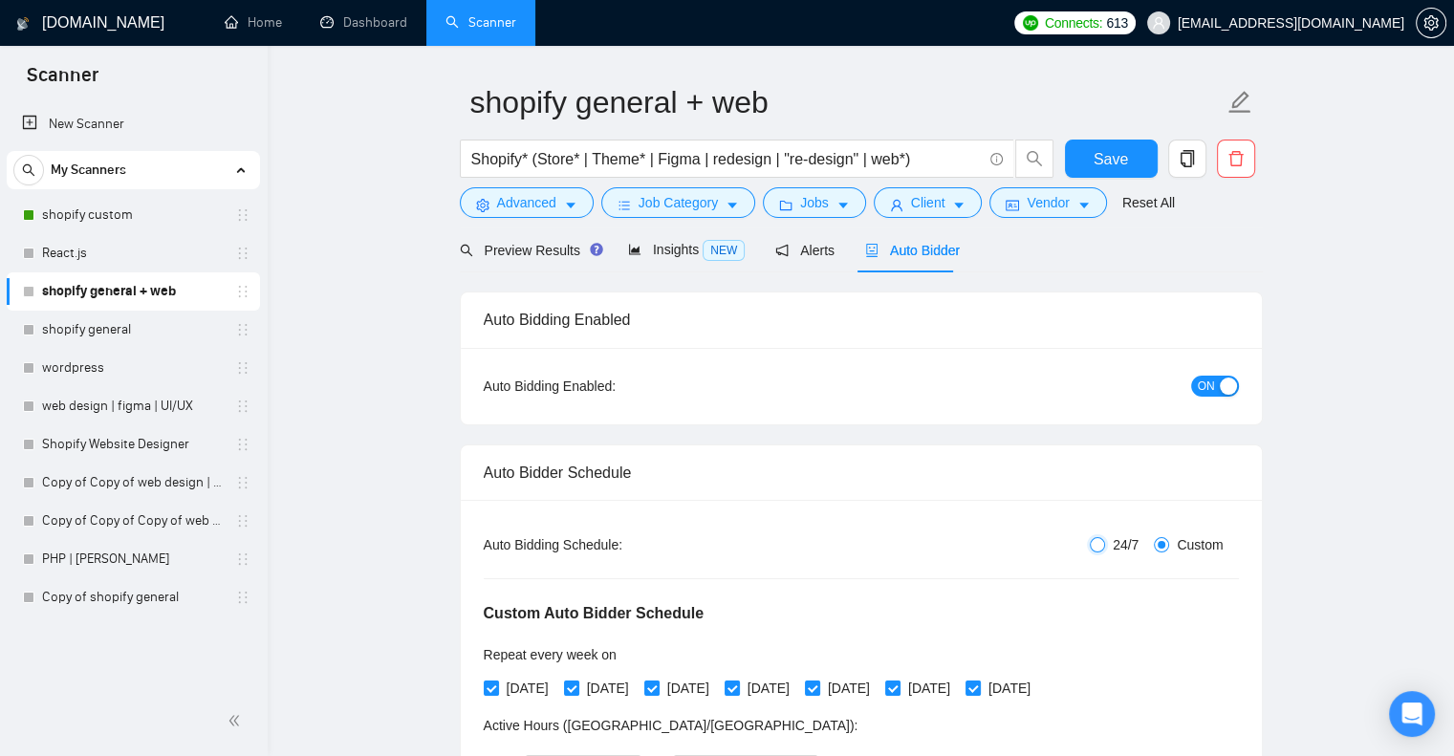
radio input "false"
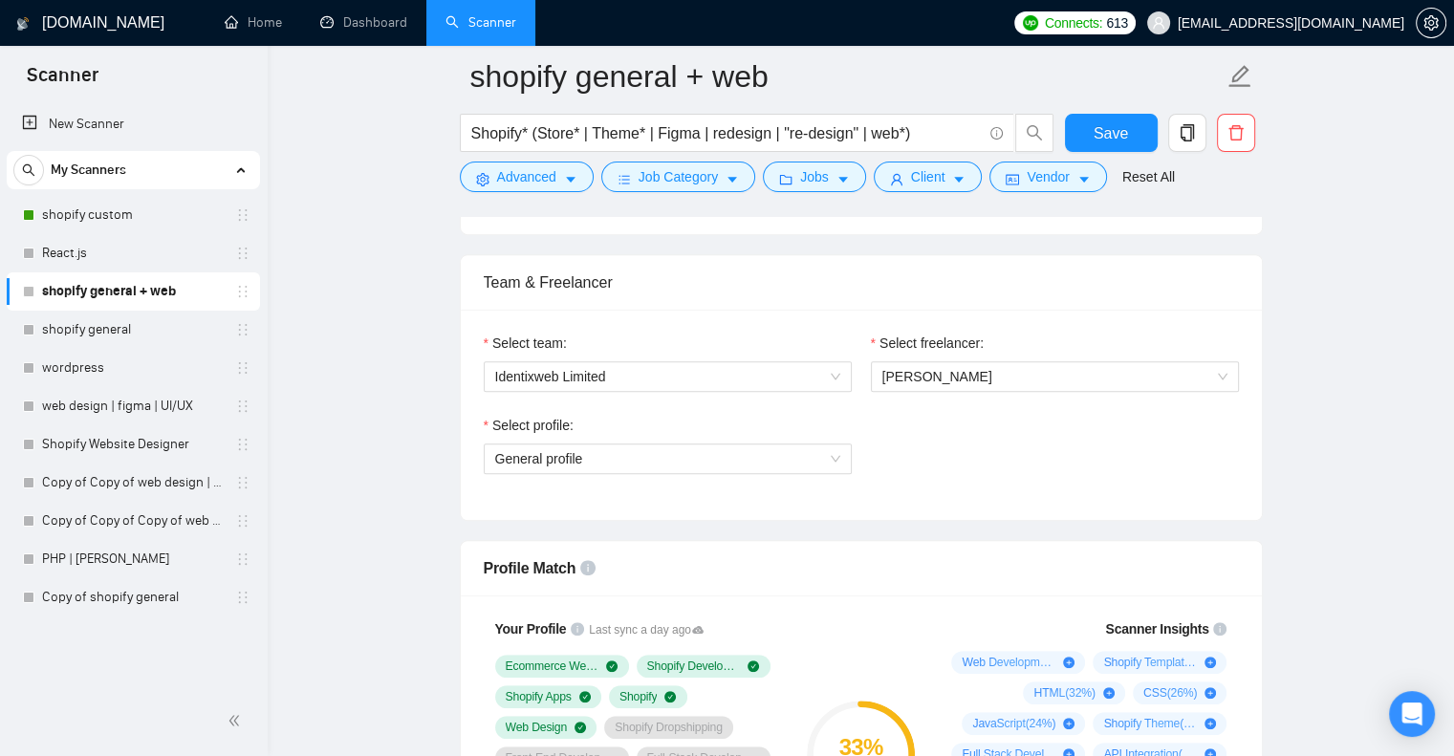
scroll to position [922, 0]
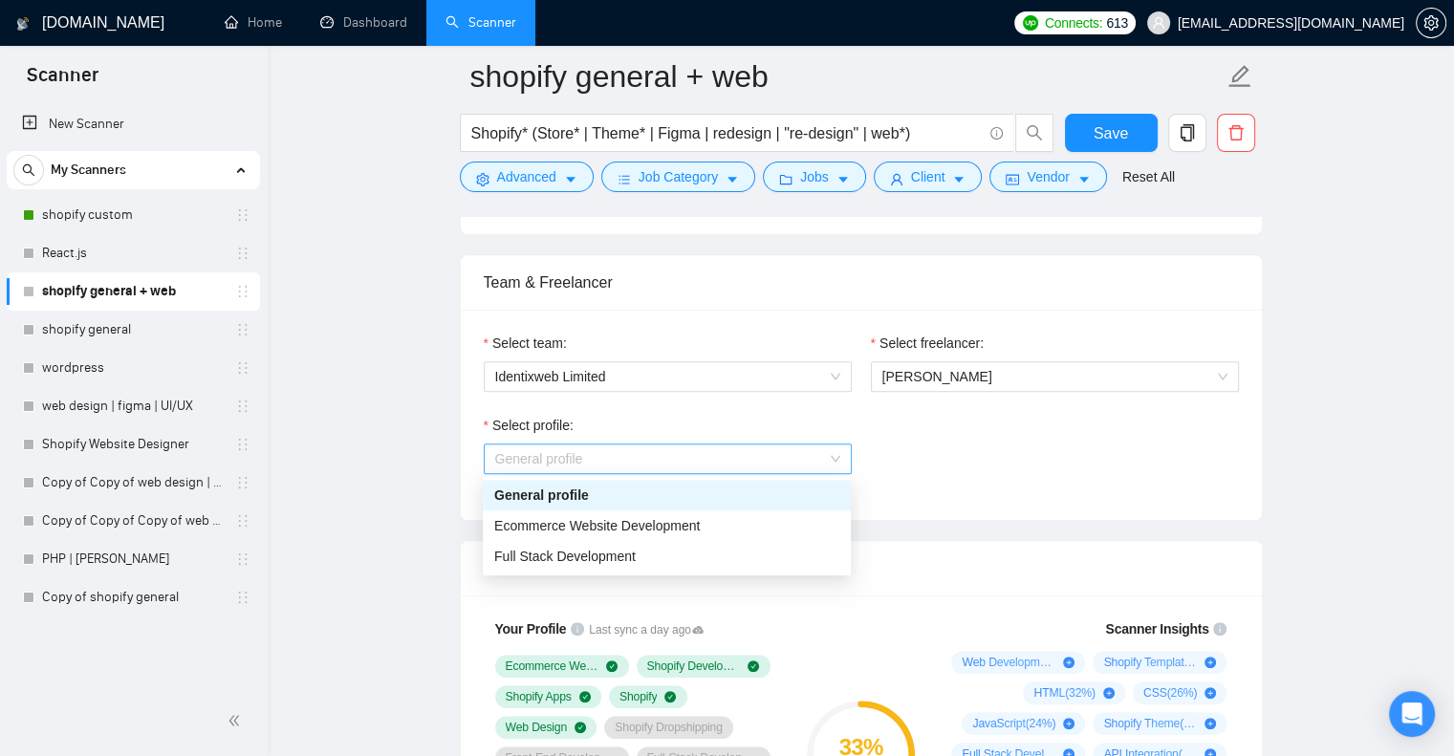
click at [792, 467] on span "General profile" at bounding box center [667, 459] width 345 height 29
click at [723, 515] on div "Ecommerce Website Development" at bounding box center [666, 525] width 345 height 21
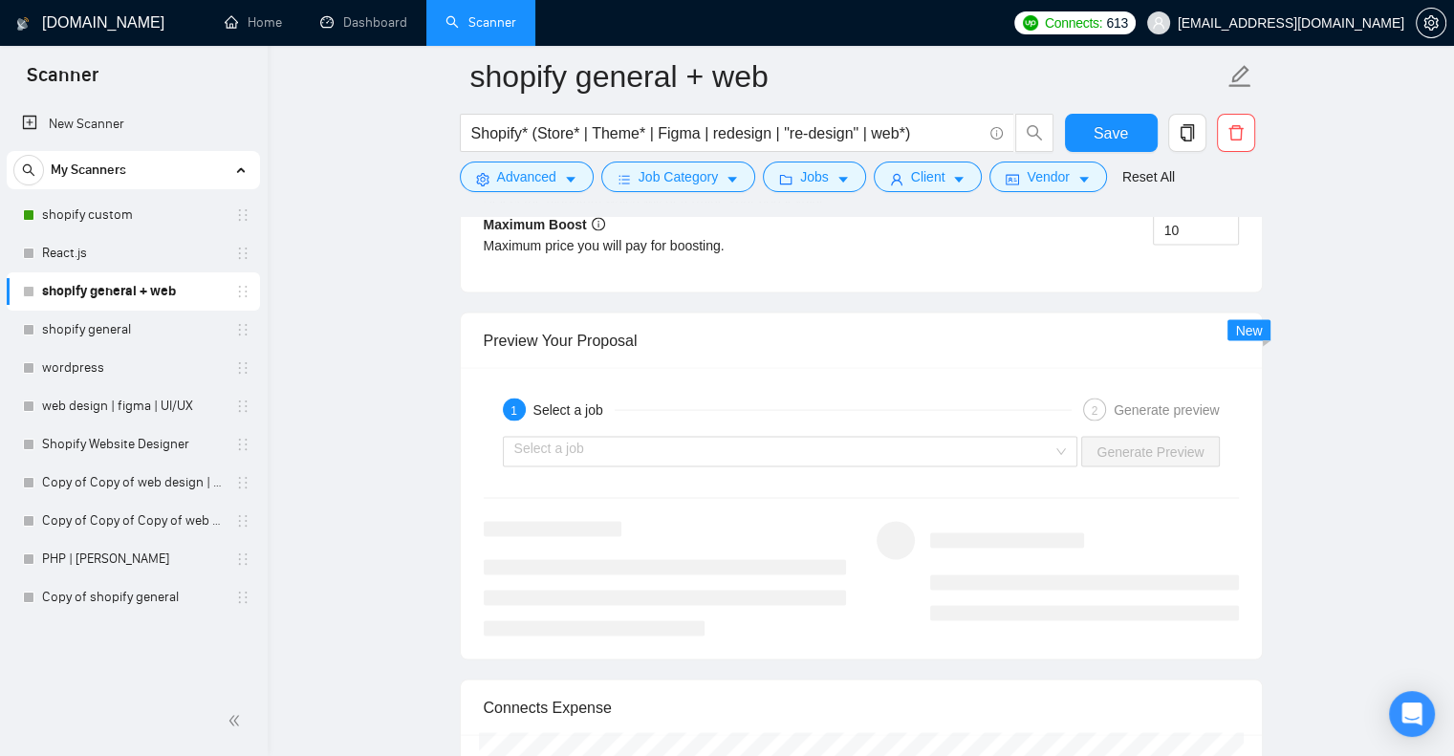
scroll to position [3774, 0]
click at [867, 437] on div "Select a job" at bounding box center [790, 452] width 575 height 31
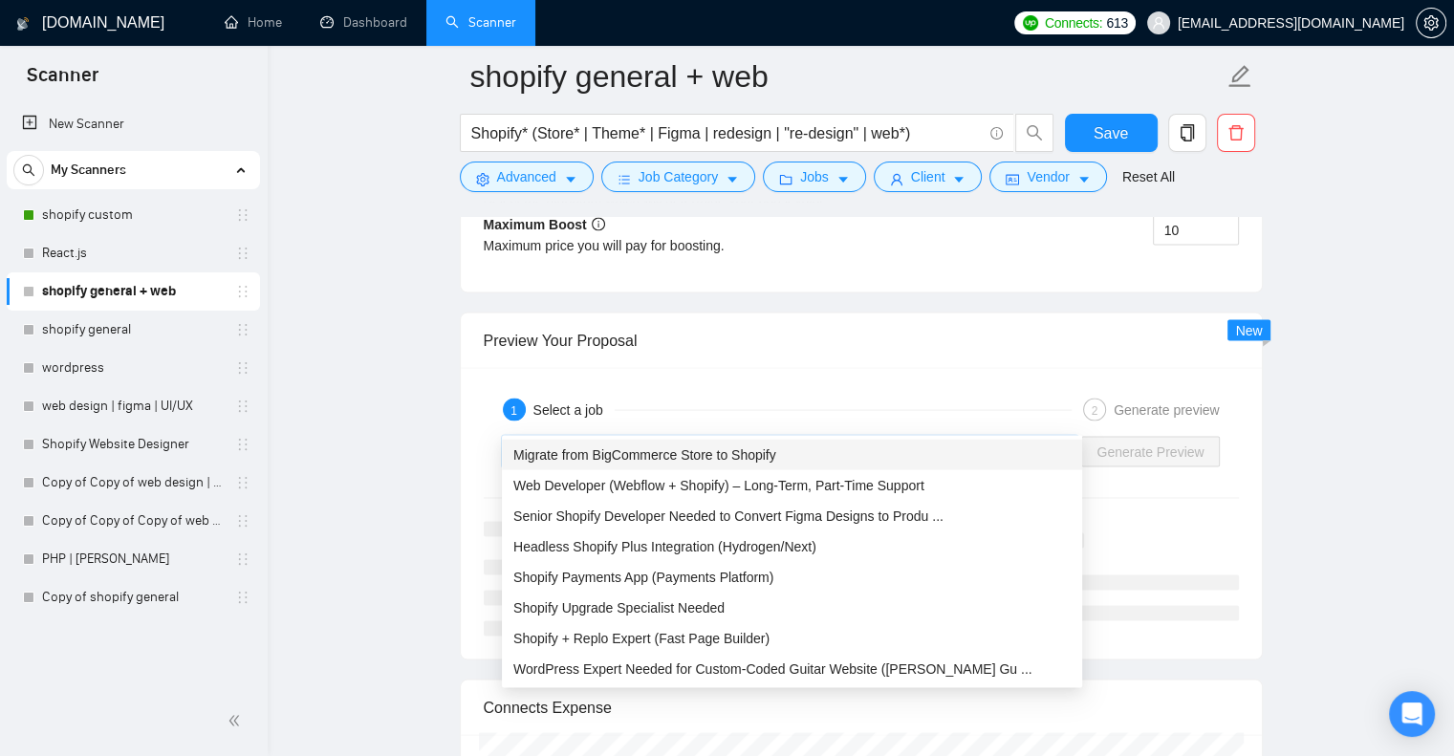
click at [792, 460] on div "Migrate from BigCommerce Store to Shopify" at bounding box center [791, 455] width 557 height 21
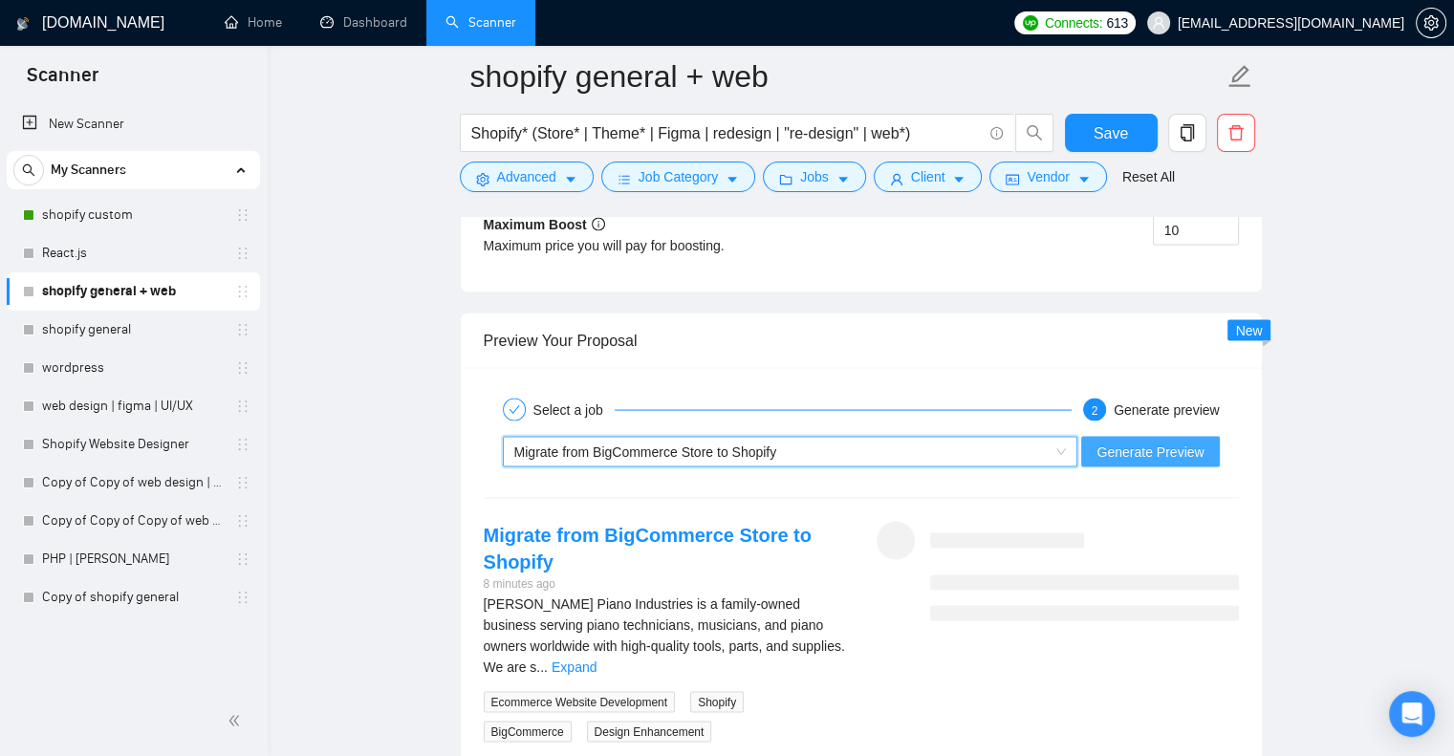
click at [1117, 442] on span "Generate Preview" at bounding box center [1149, 452] width 107 height 21
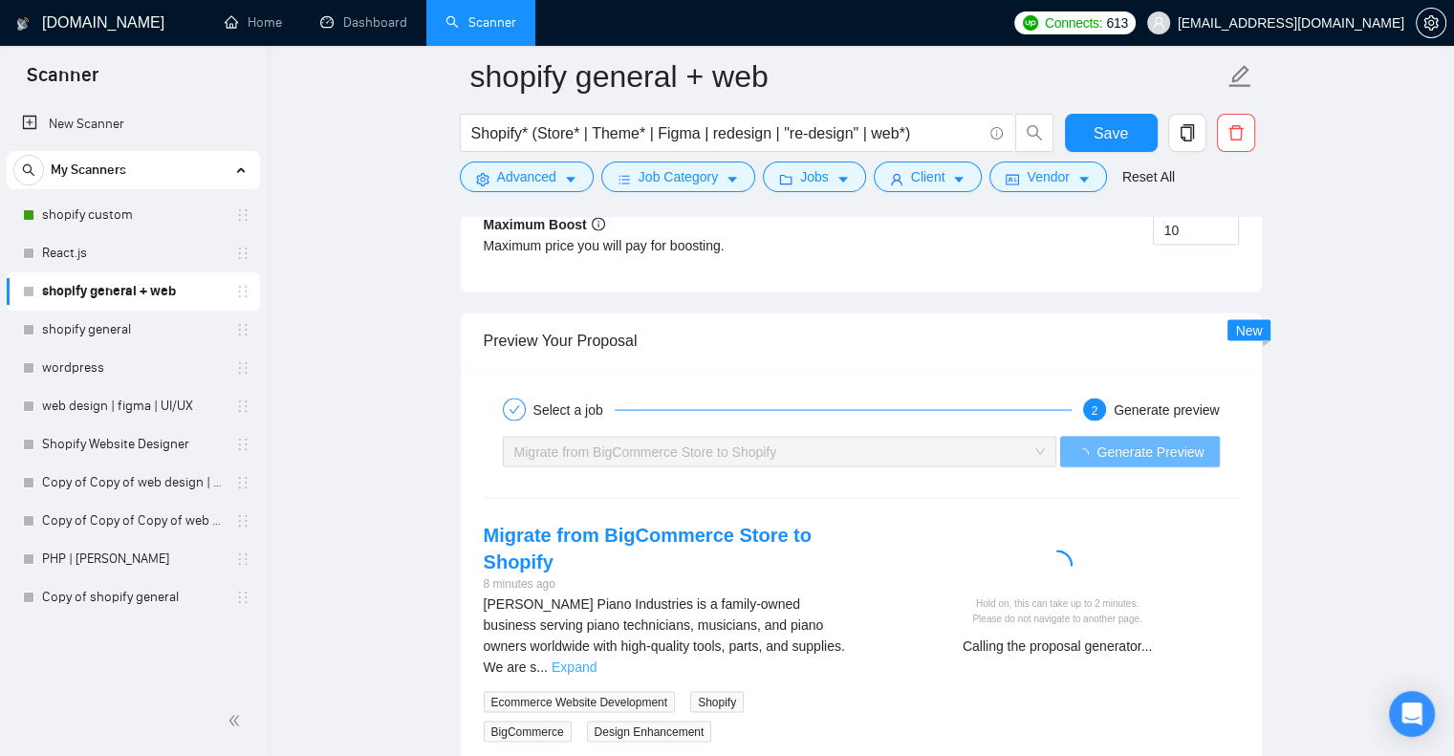
click at [597, 660] on link "Expand" at bounding box center [574, 667] width 45 height 15
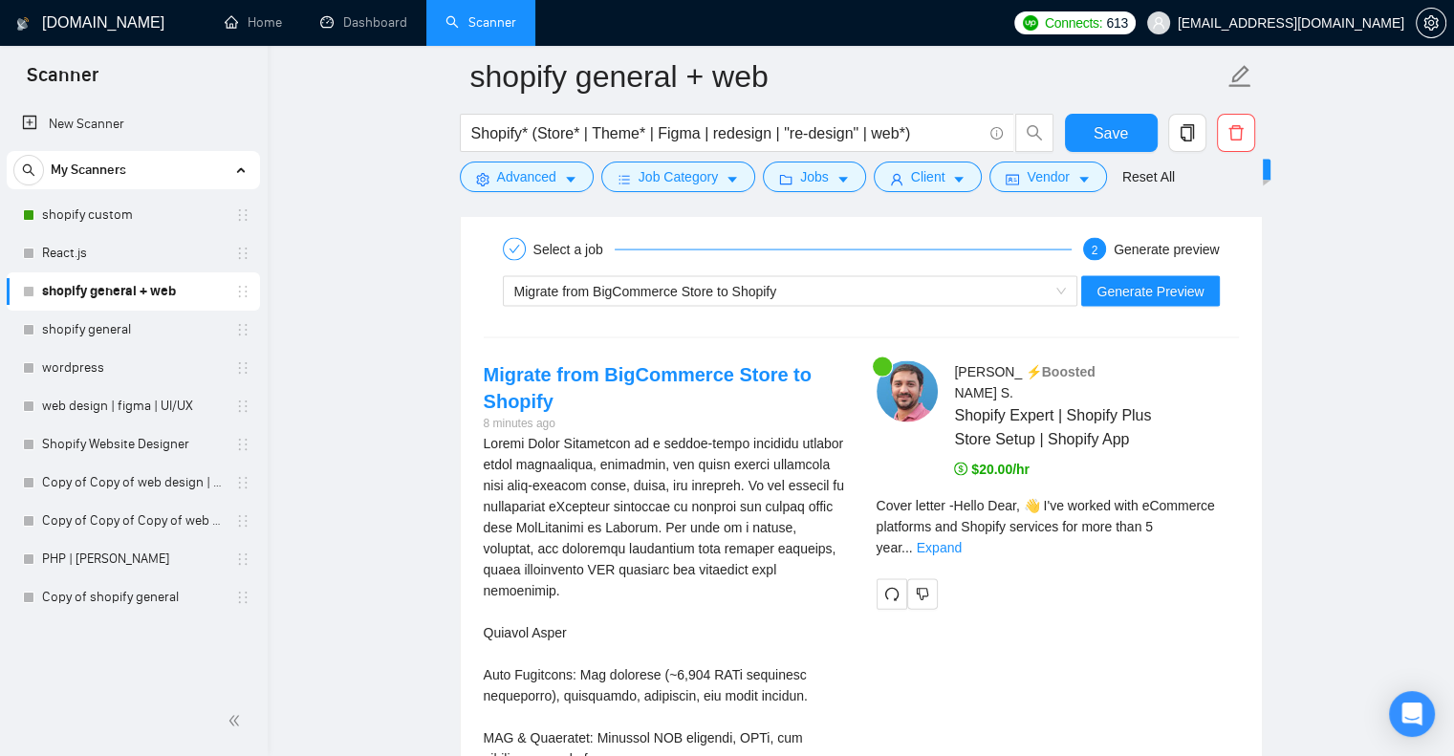
scroll to position [3896, 0]
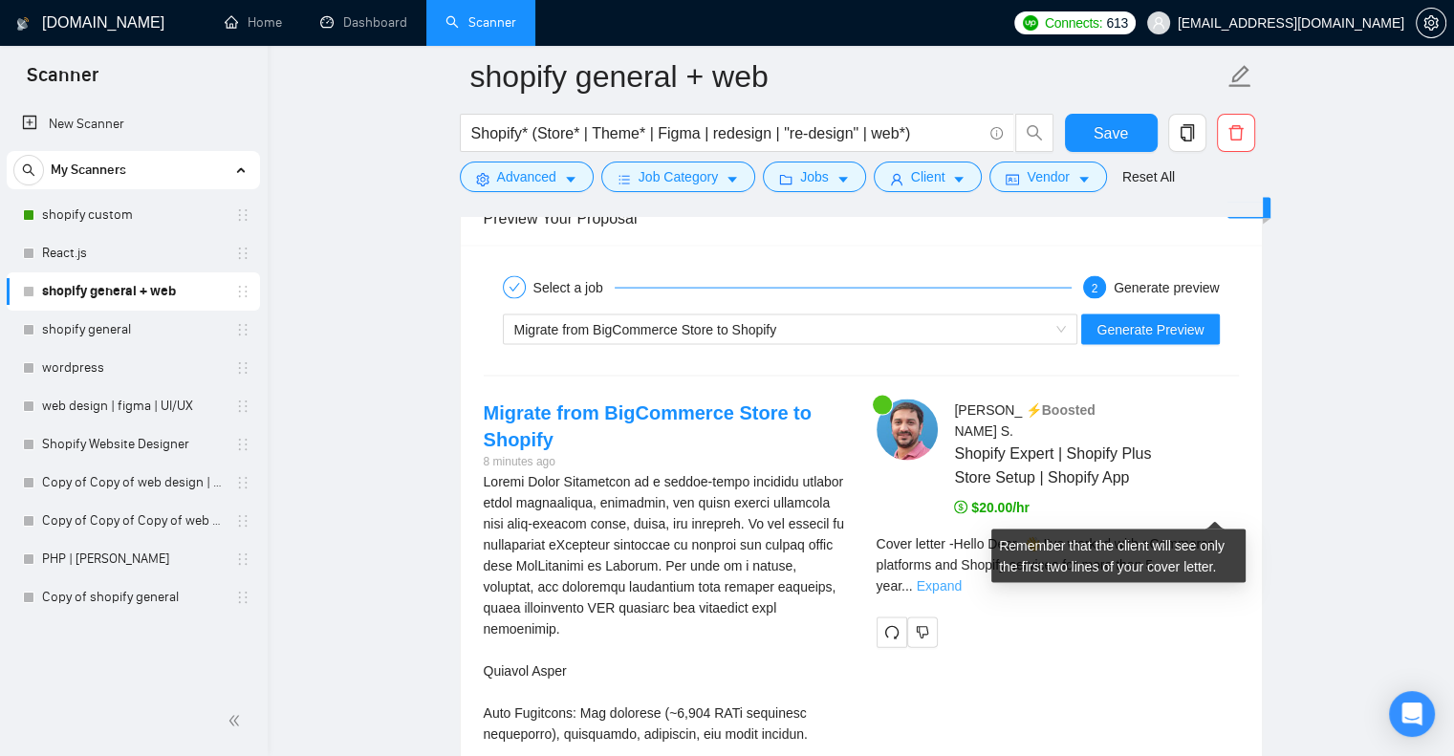
click at [962, 578] on link "Expand" at bounding box center [939, 585] width 45 height 15
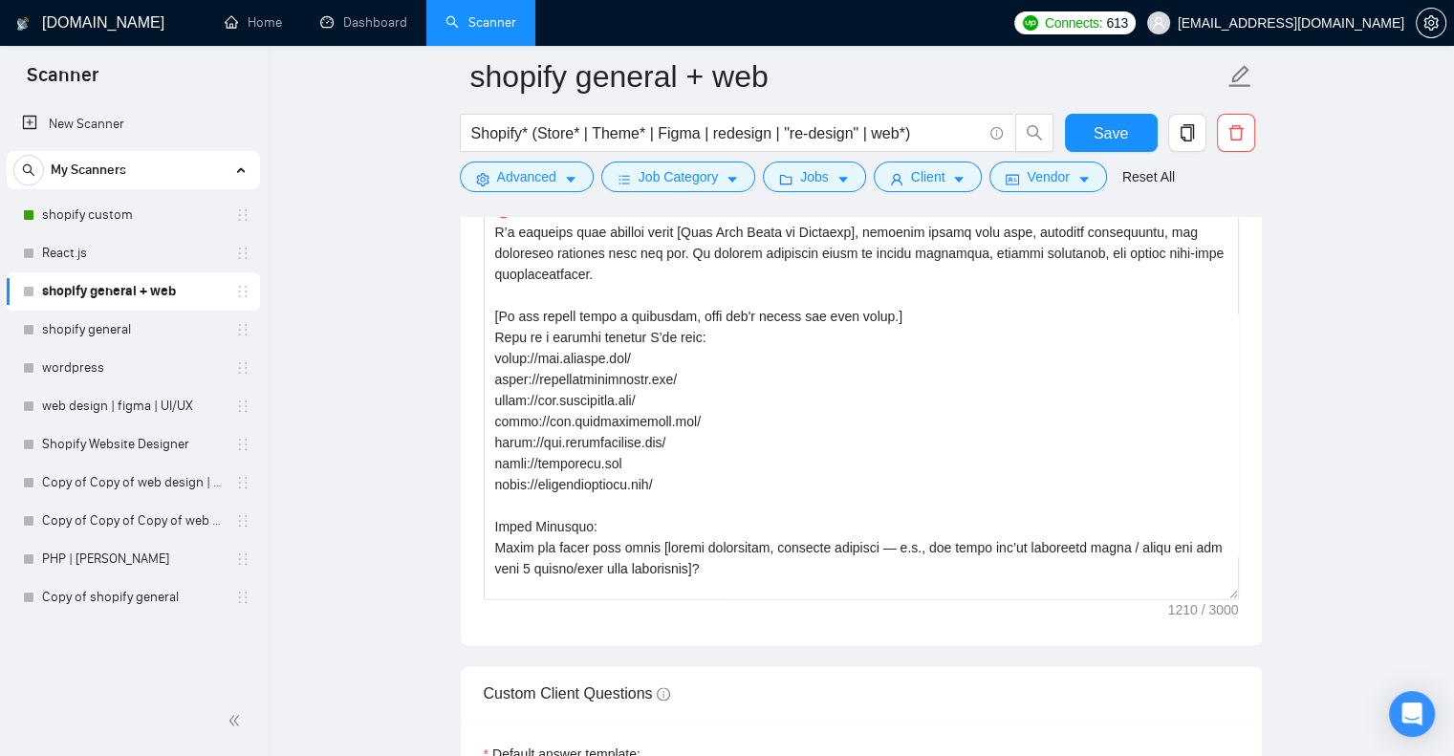
scroll to position [94, 0]
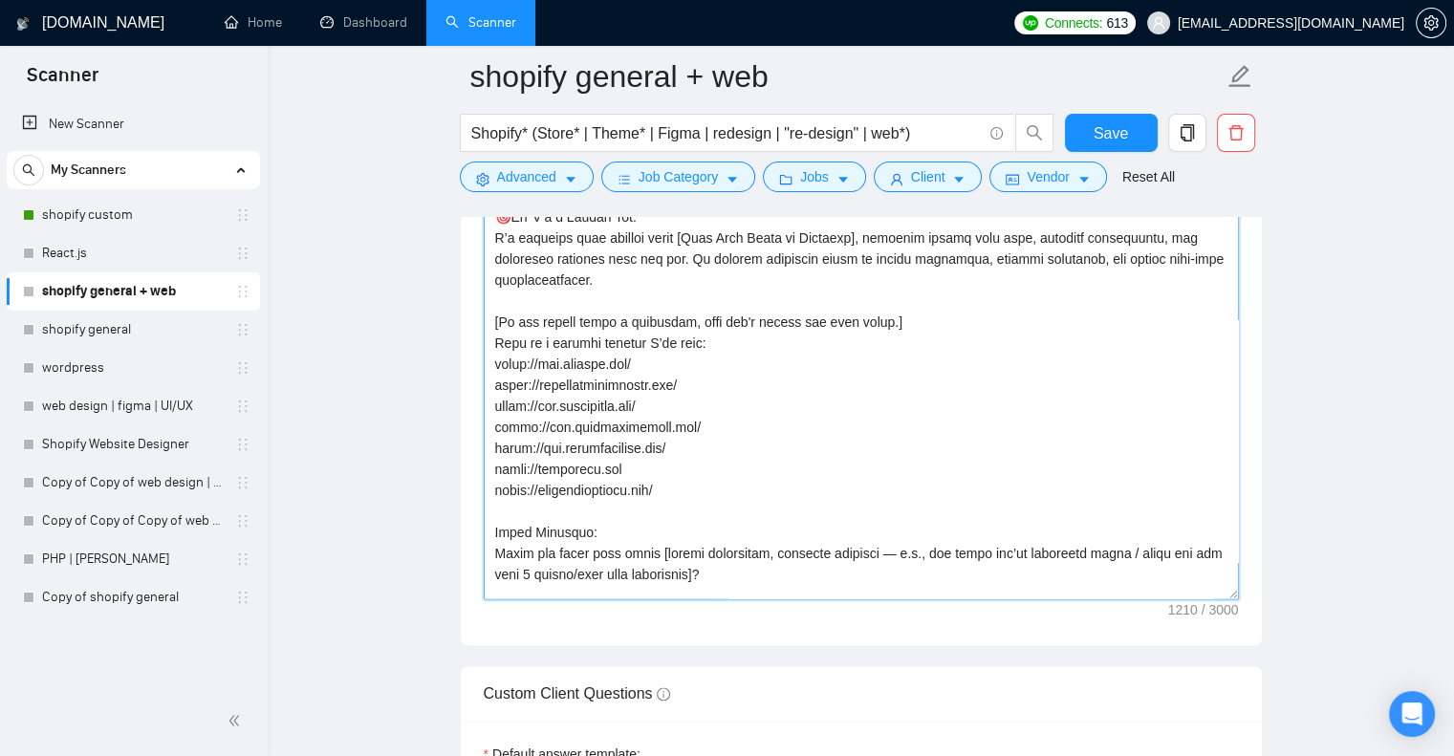
click at [720, 308] on textarea "Cover letter template:" at bounding box center [861, 384] width 755 height 430
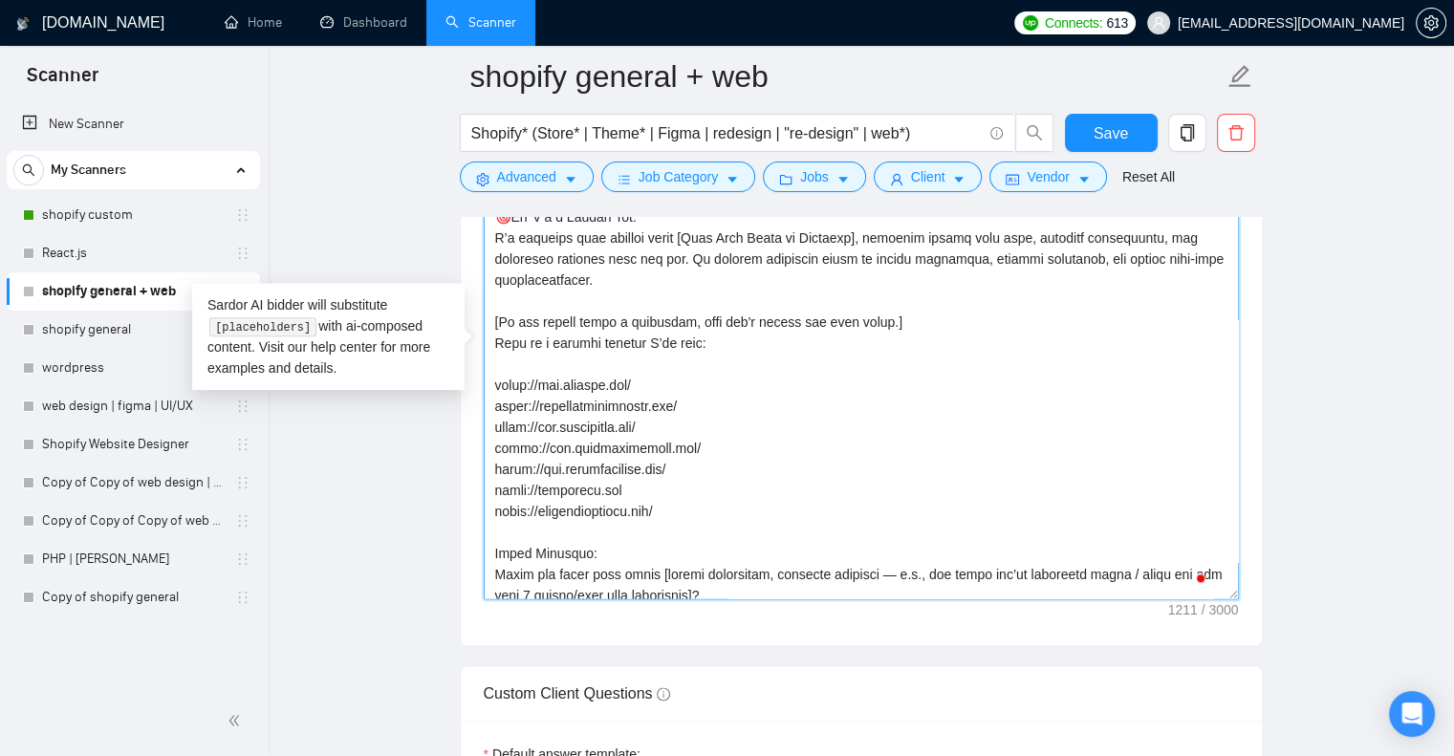
drag, startPoint x: 639, startPoint y: 448, endPoint x: 488, endPoint y: 458, distance: 150.4
click at [488, 458] on textarea "Cover letter template:" at bounding box center [861, 384] width 755 height 430
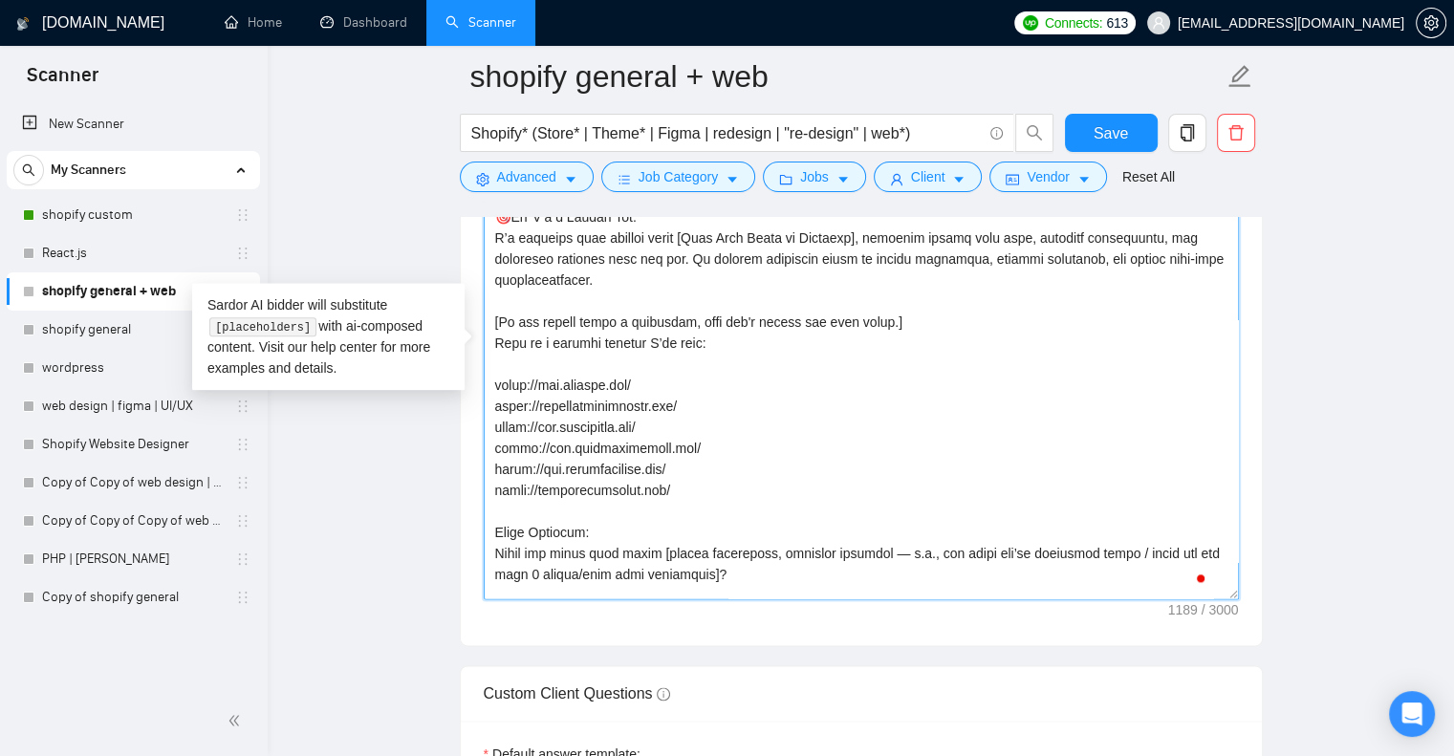
click at [543, 336] on textarea "Cover letter template:" at bounding box center [861, 384] width 755 height 430
paste textarea "[URL][PERSON_NAME][DOMAIN_NAME]"
click at [506, 330] on textarea "Cover letter template:" at bounding box center [861, 384] width 755 height 430
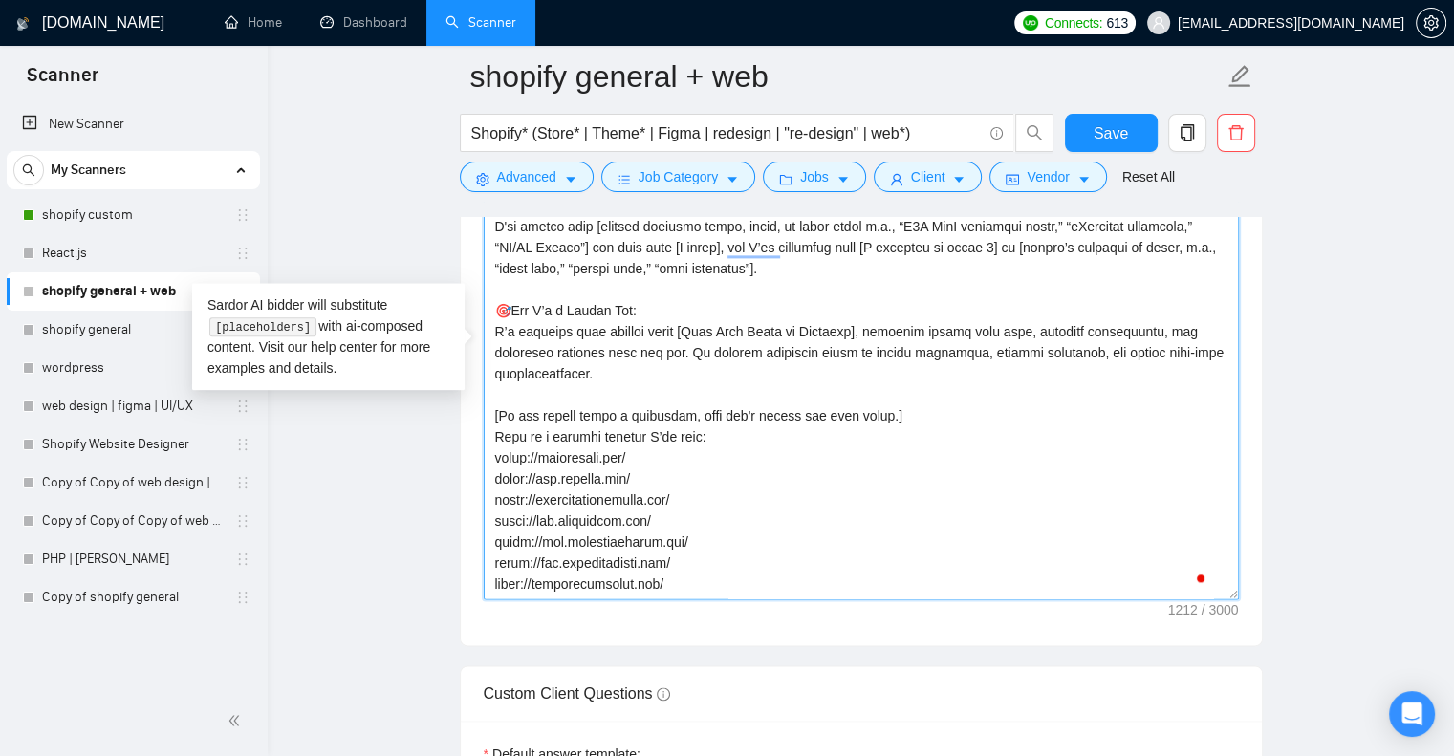
scroll to position [0, 0]
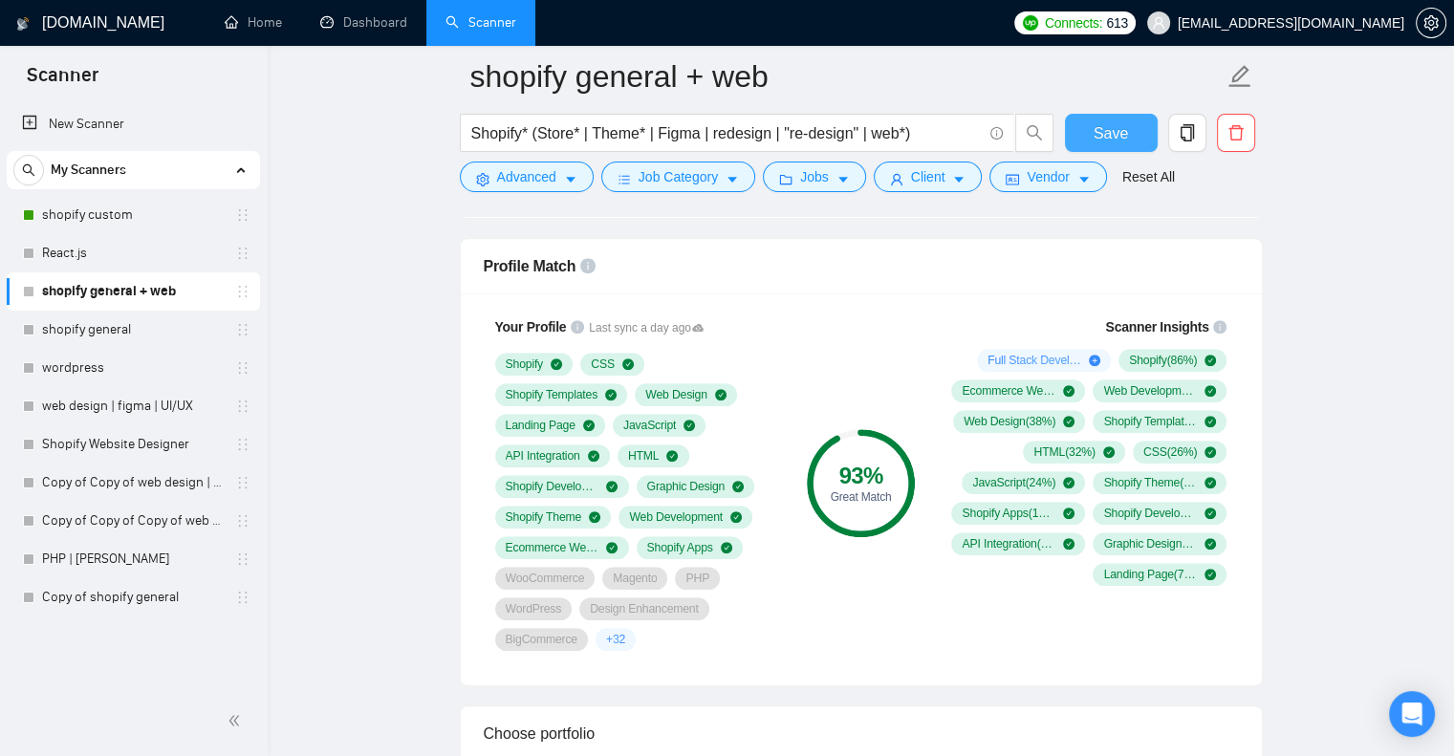
type textarea "Lorem Ipsu, 👋 D'si ametco adip [elitsed doeiusmo tempo, incid, ut labor etdol m…"
click at [1105, 141] on span "Save" at bounding box center [1111, 133] width 34 height 24
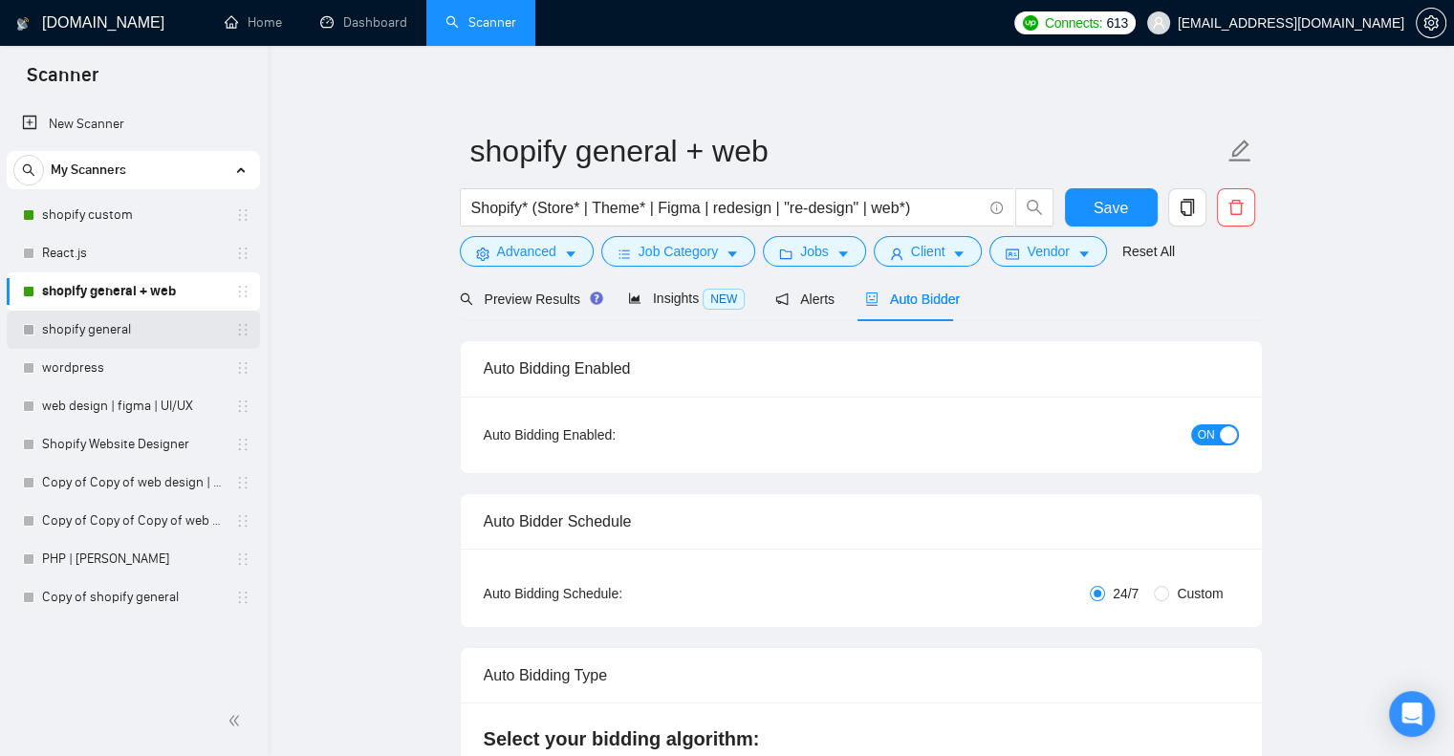
click at [110, 324] on link "shopify general" at bounding box center [133, 330] width 182 height 38
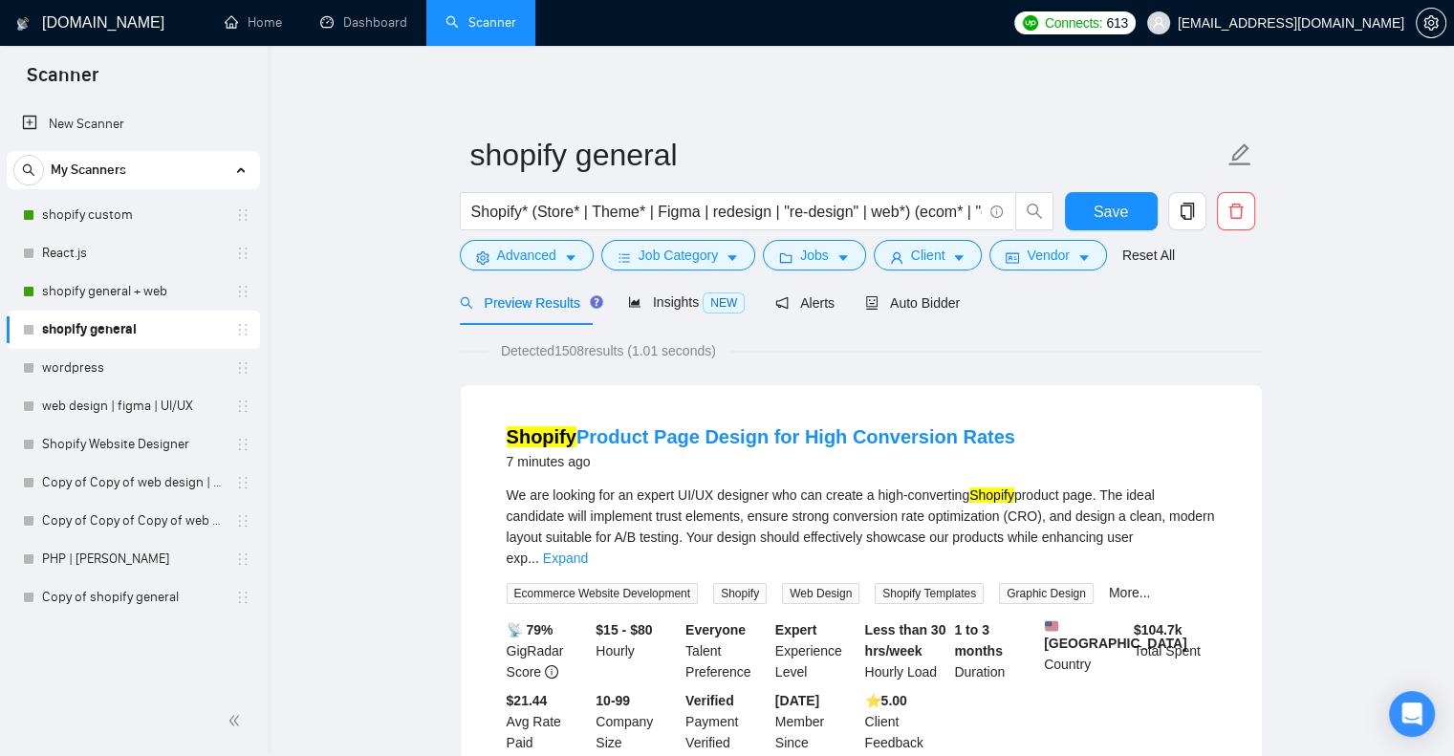
click at [913, 307] on span "Auto Bidder" at bounding box center [912, 302] width 95 height 15
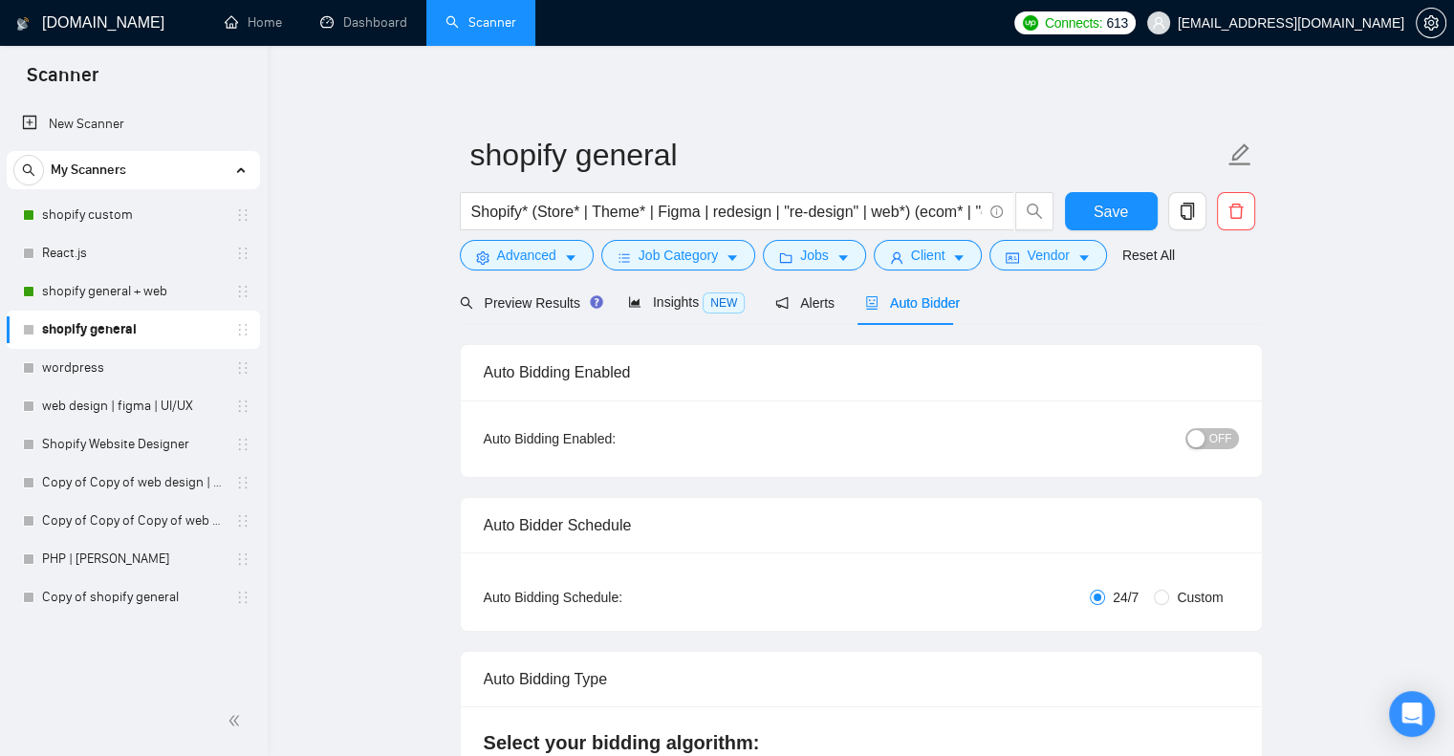
radio input "false"
radio input "true"
checkbox input "true"
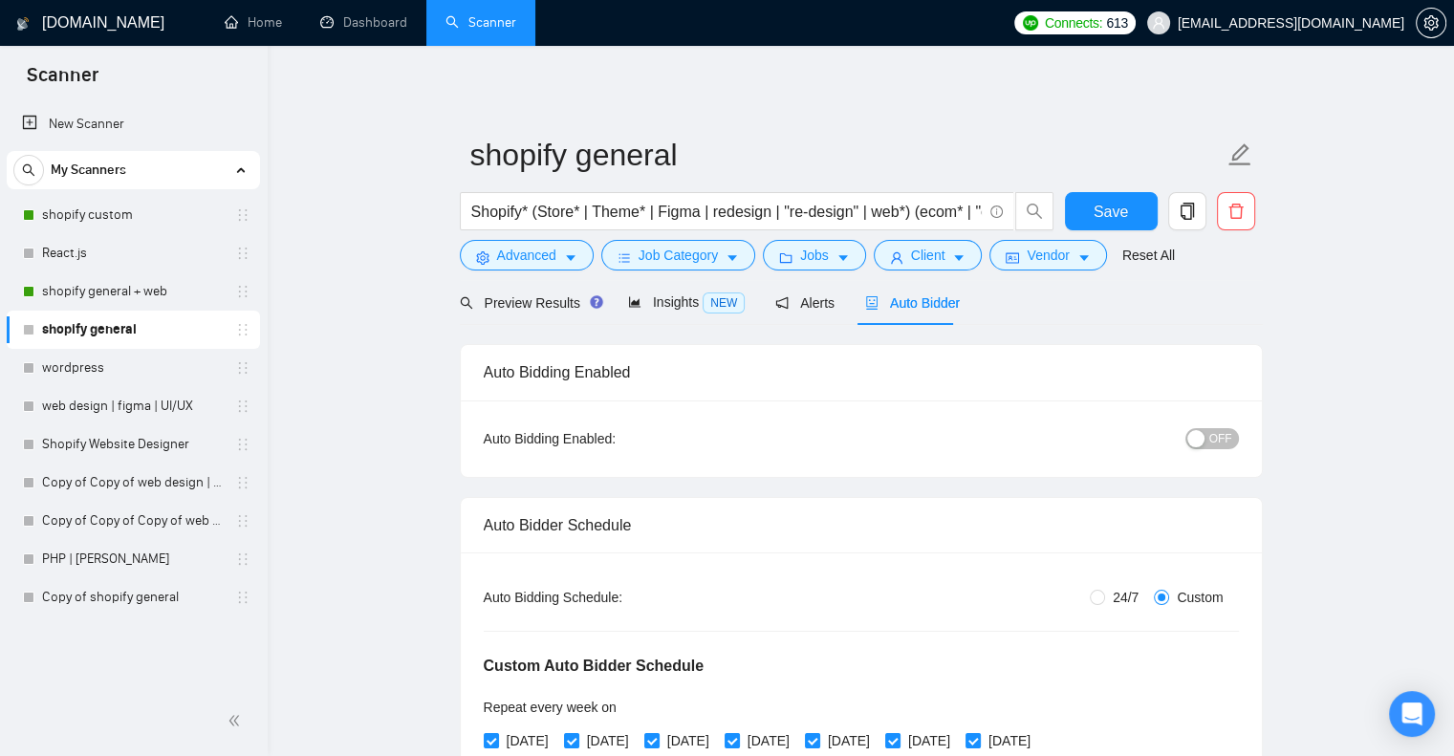
click at [1227, 436] on span "OFF" at bounding box center [1220, 438] width 23 height 21
click at [1097, 595] on input "24/7" at bounding box center [1097, 597] width 15 height 15
radio input "true"
radio input "false"
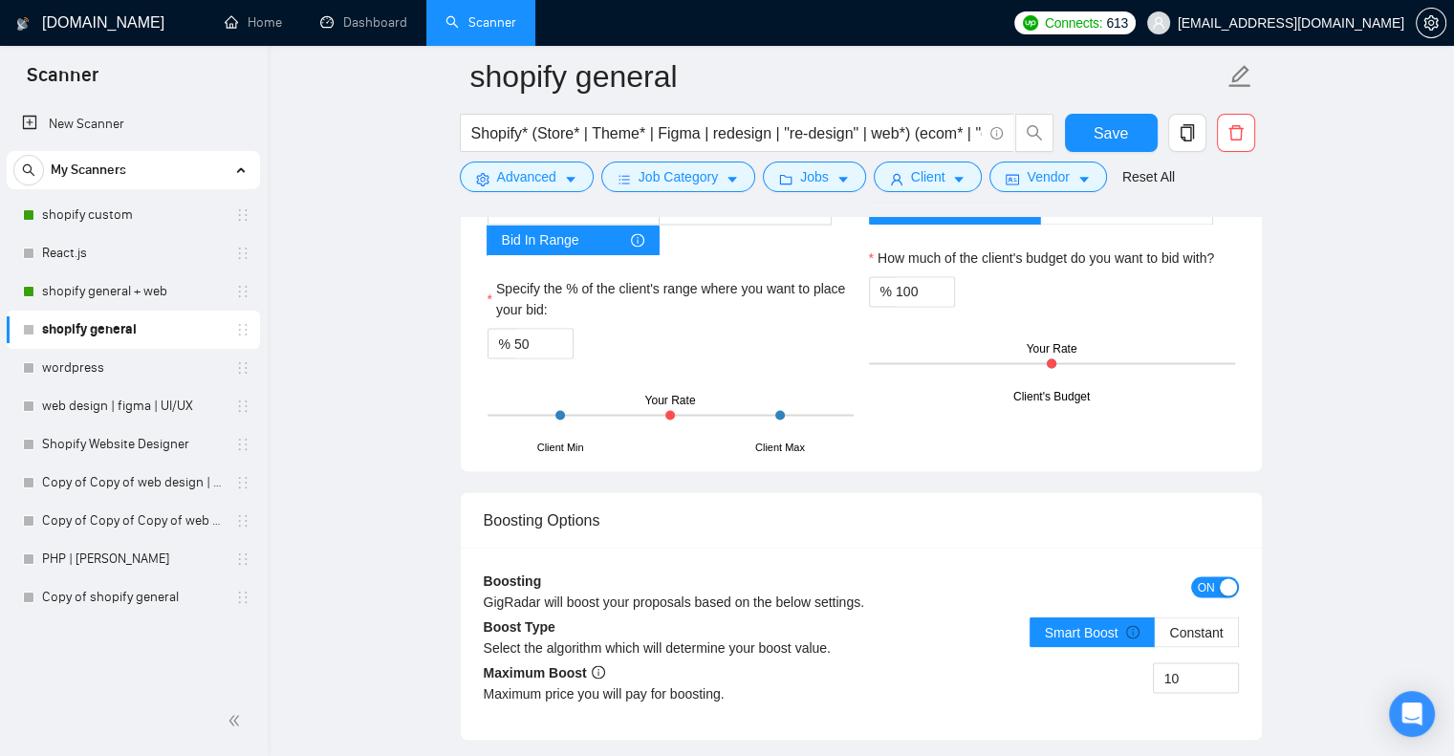
click at [987, 617] on div "Smart Boost Constant" at bounding box center [1050, 644] width 378 height 54
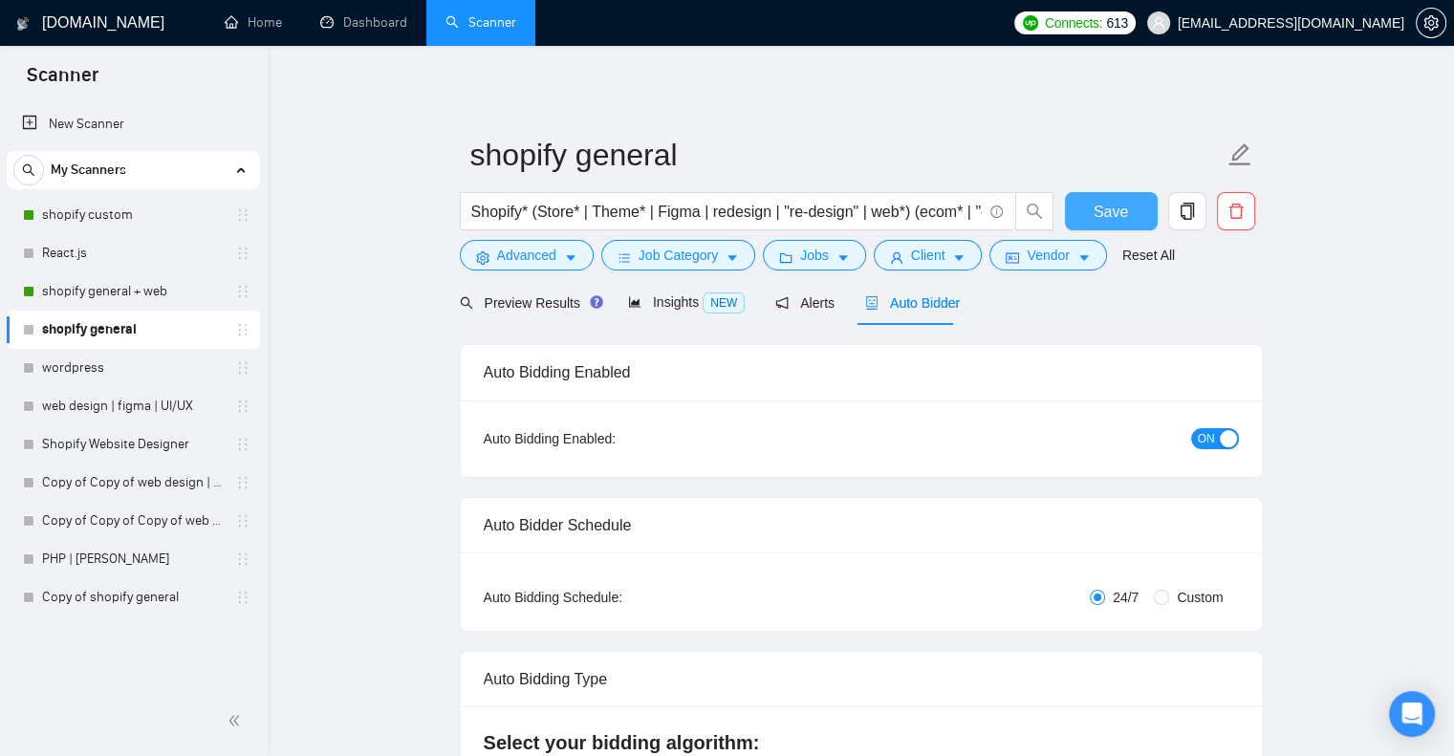
click at [1090, 208] on button "Save" at bounding box center [1111, 211] width 93 height 38
checkbox input "true"
click at [374, 14] on link "Dashboard" at bounding box center [363, 22] width 87 height 16
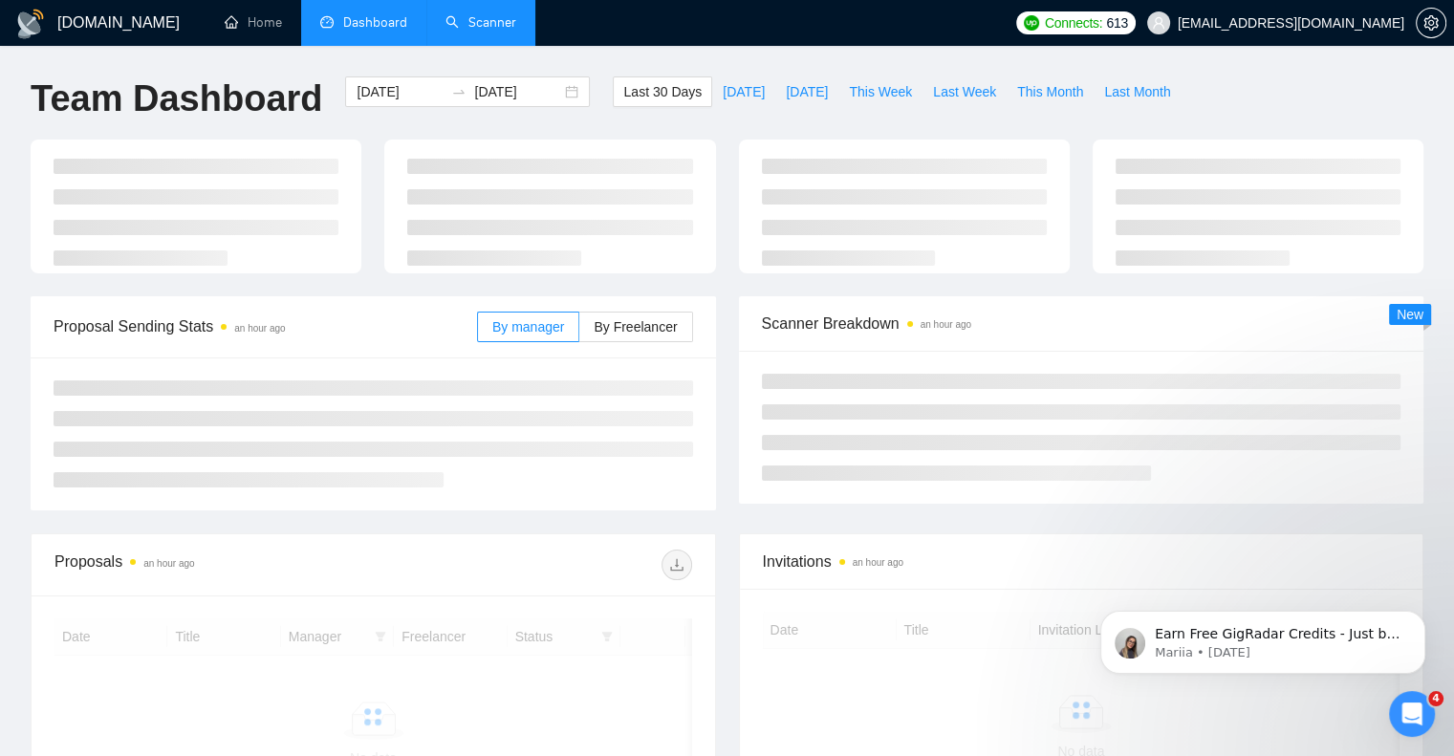
click at [478, 14] on link "Scanner" at bounding box center [480, 22] width 71 height 16
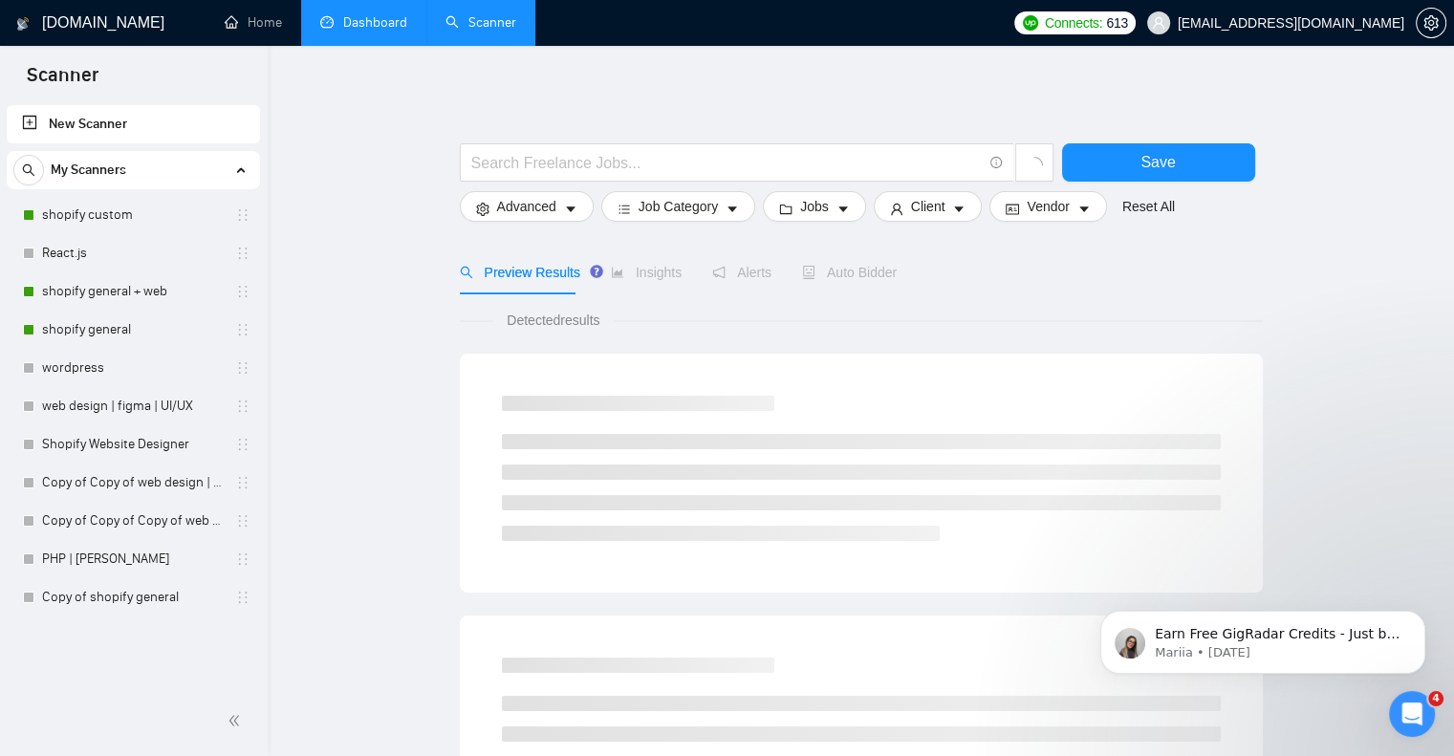
click at [347, 18] on link "Dashboard" at bounding box center [363, 22] width 87 height 16
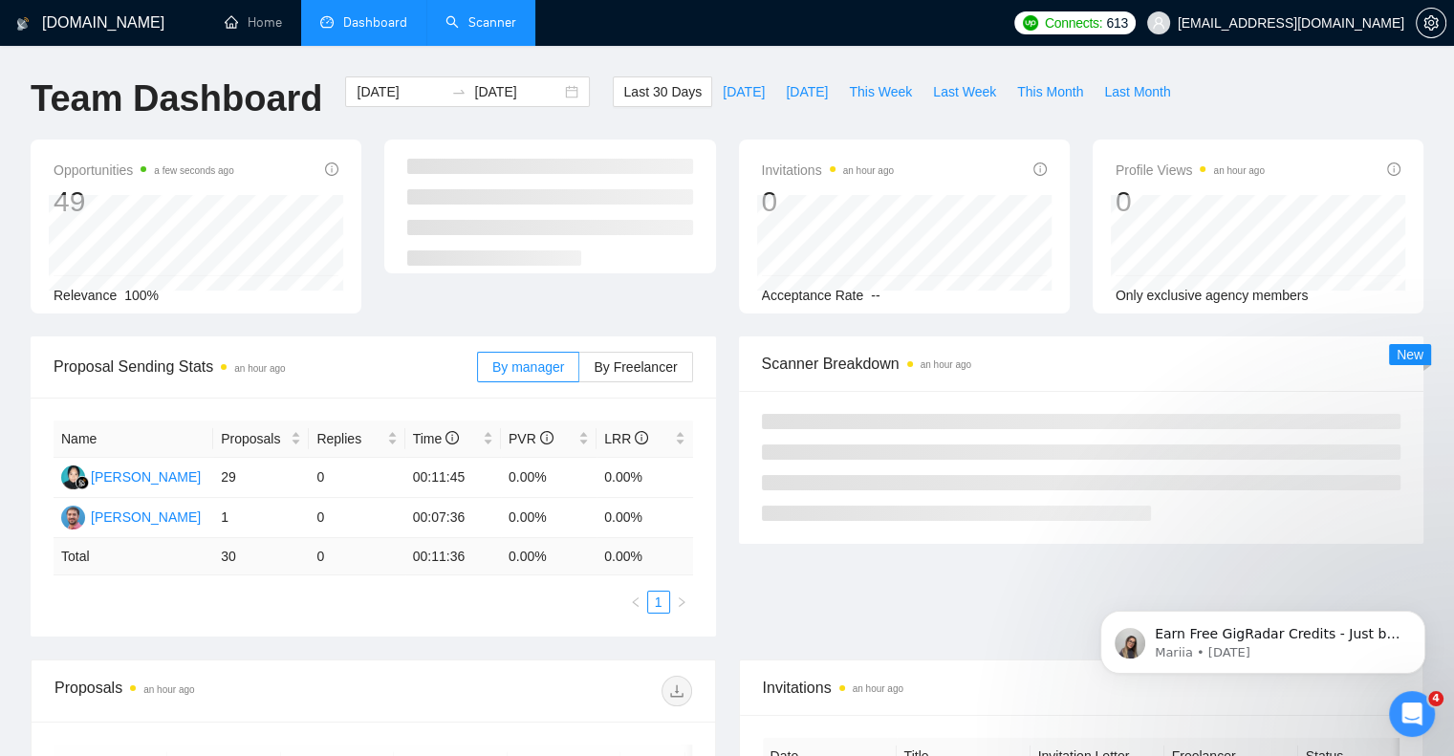
click at [482, 31] on link "Scanner" at bounding box center [480, 22] width 71 height 16
